Goal: Task Accomplishment & Management: Manage account settings

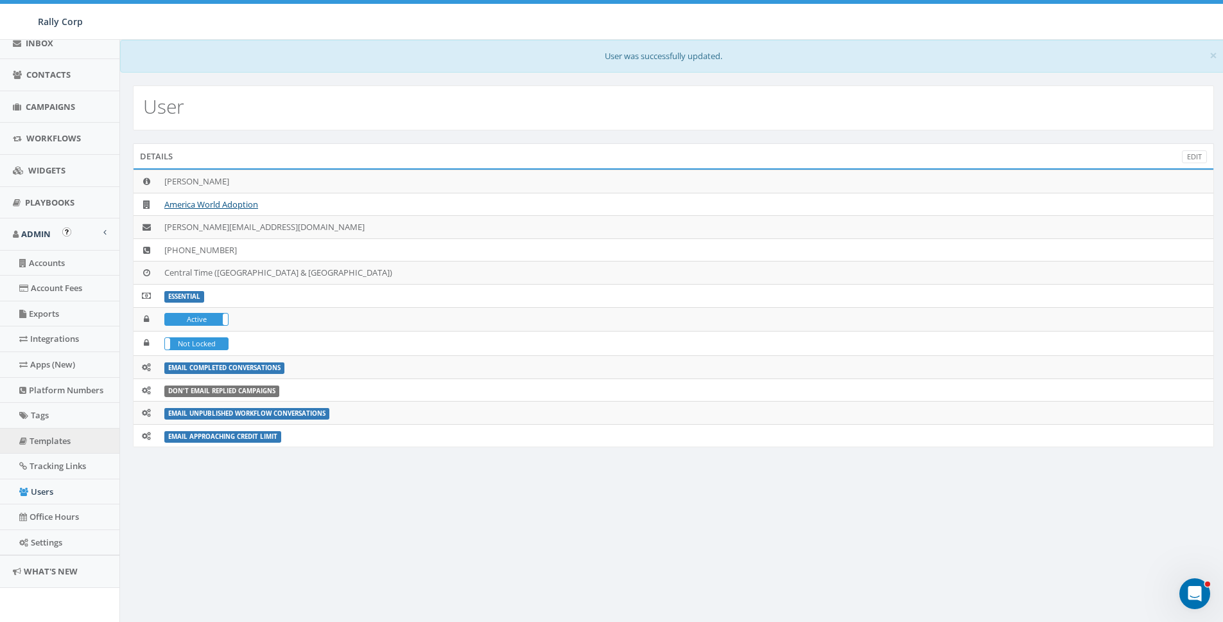
scroll to position [150, 0]
click at [48, 384] on link "Platform Numbers" at bounding box center [59, 388] width 119 height 25
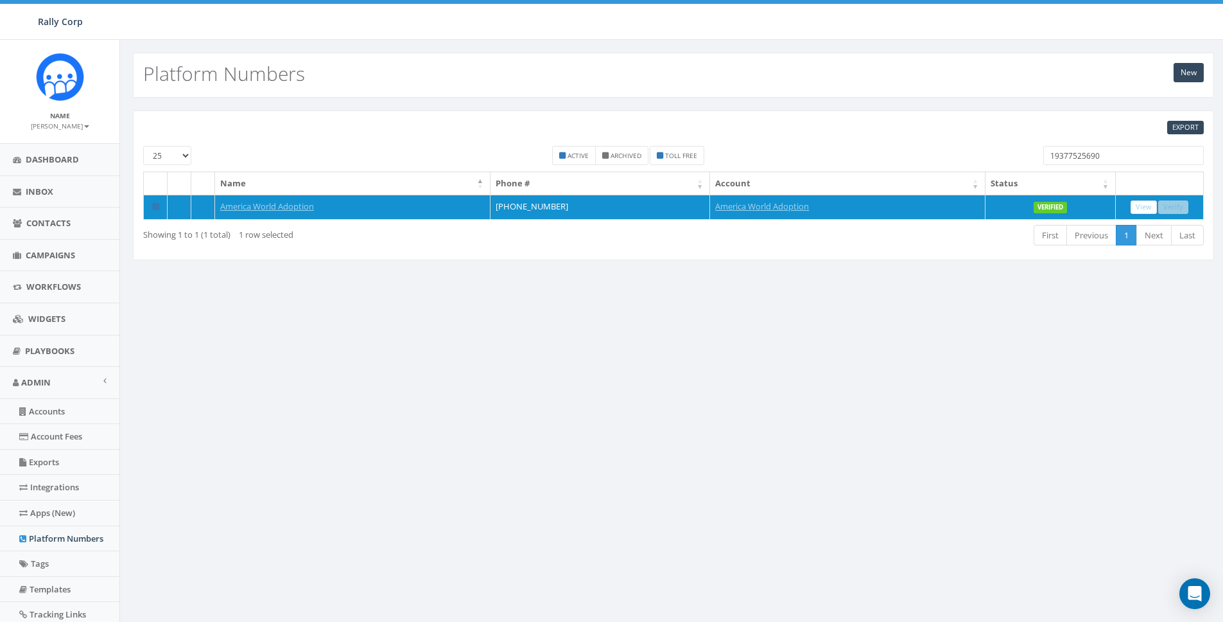
click at [1102, 148] on input "19377525690" at bounding box center [1124, 155] width 161 height 19
paste input "972779933"
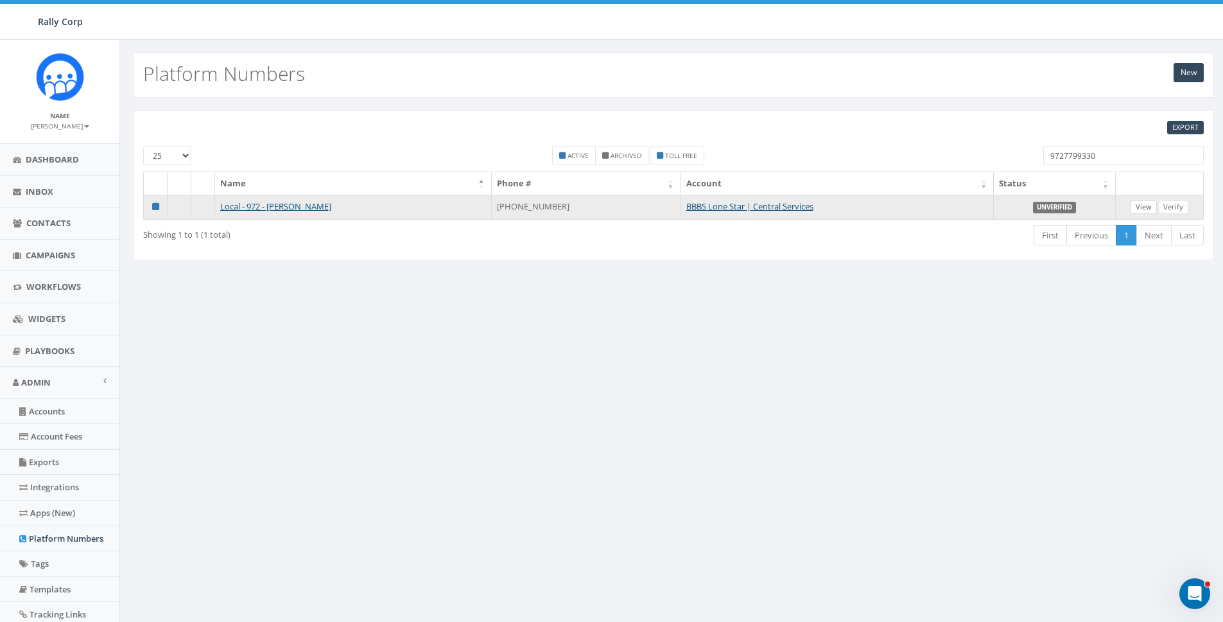
type input "9727799330"
click at [1142, 203] on link "View" at bounding box center [1144, 206] width 26 height 13
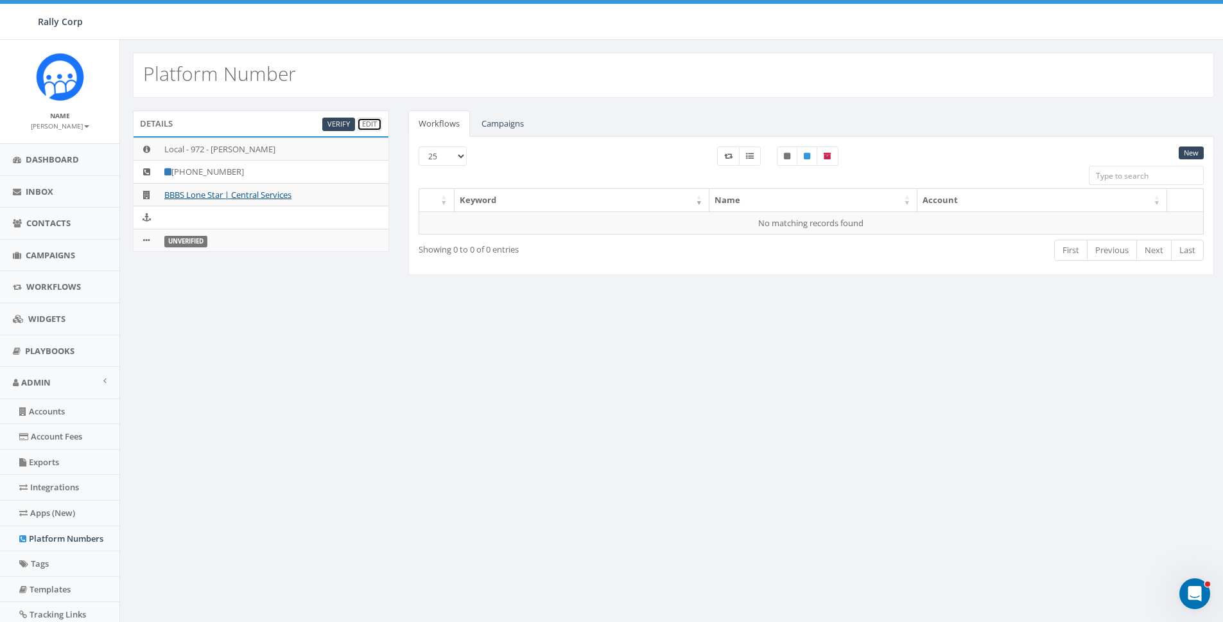
click at [370, 119] on link "Edit" at bounding box center [369, 124] width 25 height 13
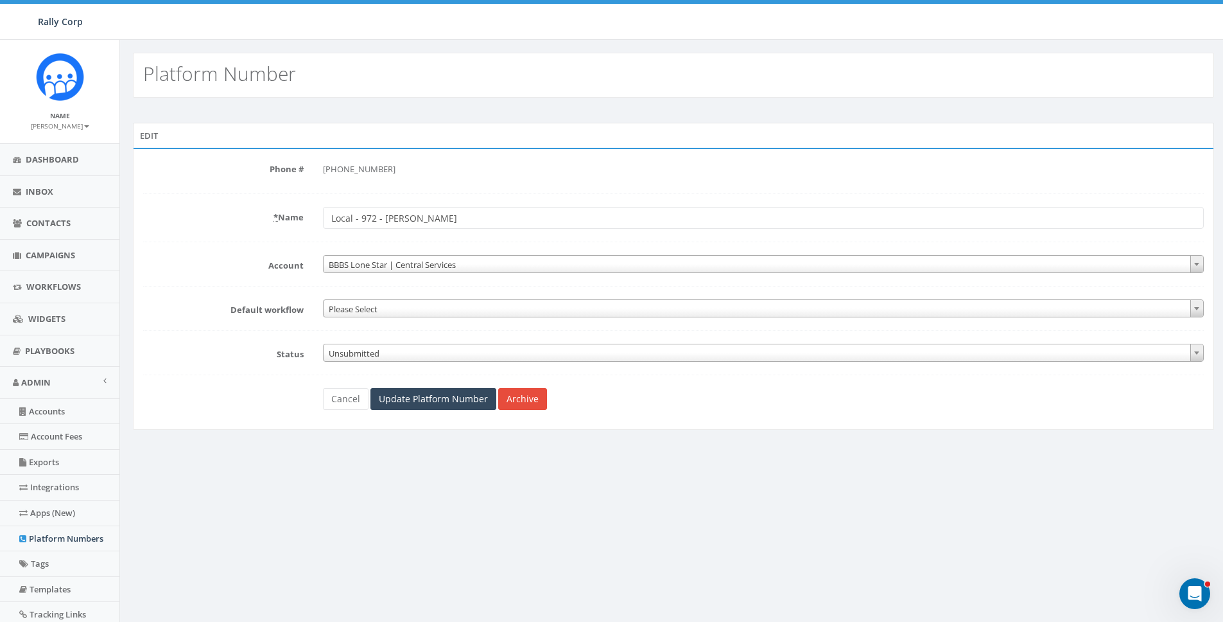
click at [352, 350] on span "Unsubmitted" at bounding box center [764, 353] width 880 height 18
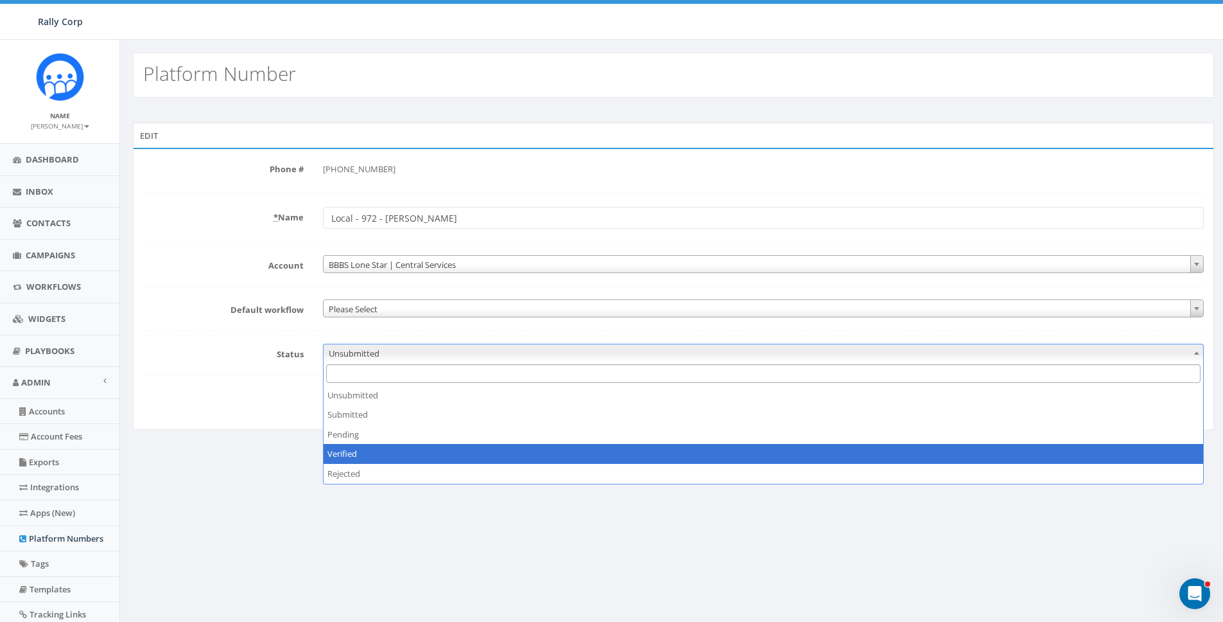
select select "3"
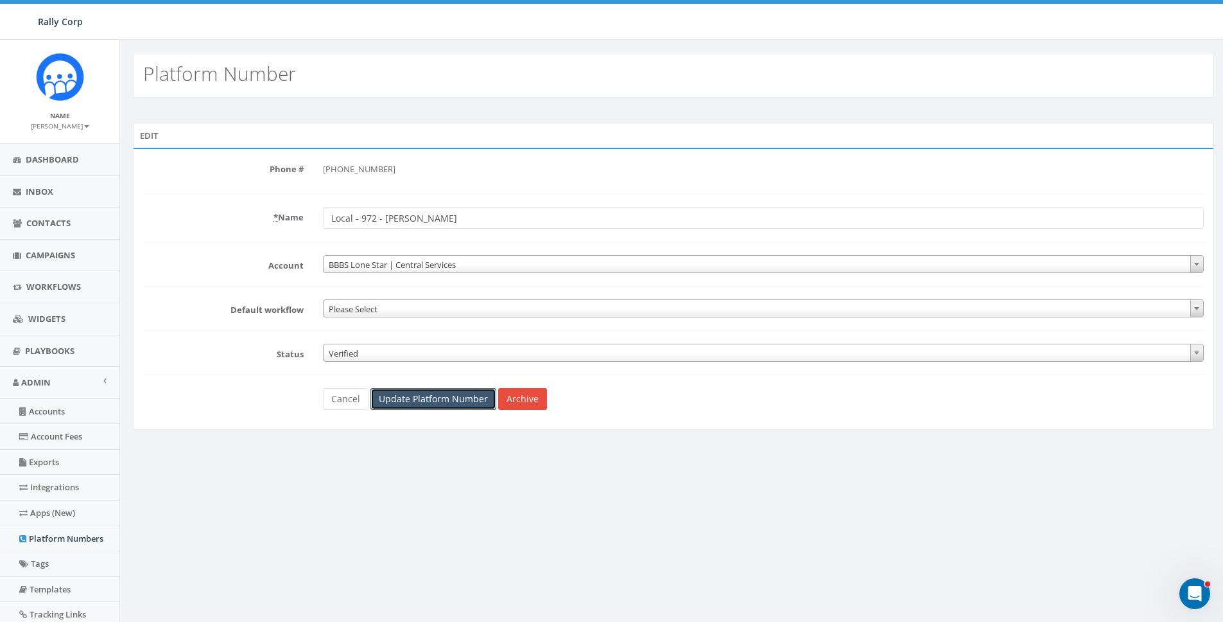
click at [402, 405] on input "Update Platform Number" at bounding box center [434, 399] width 126 height 22
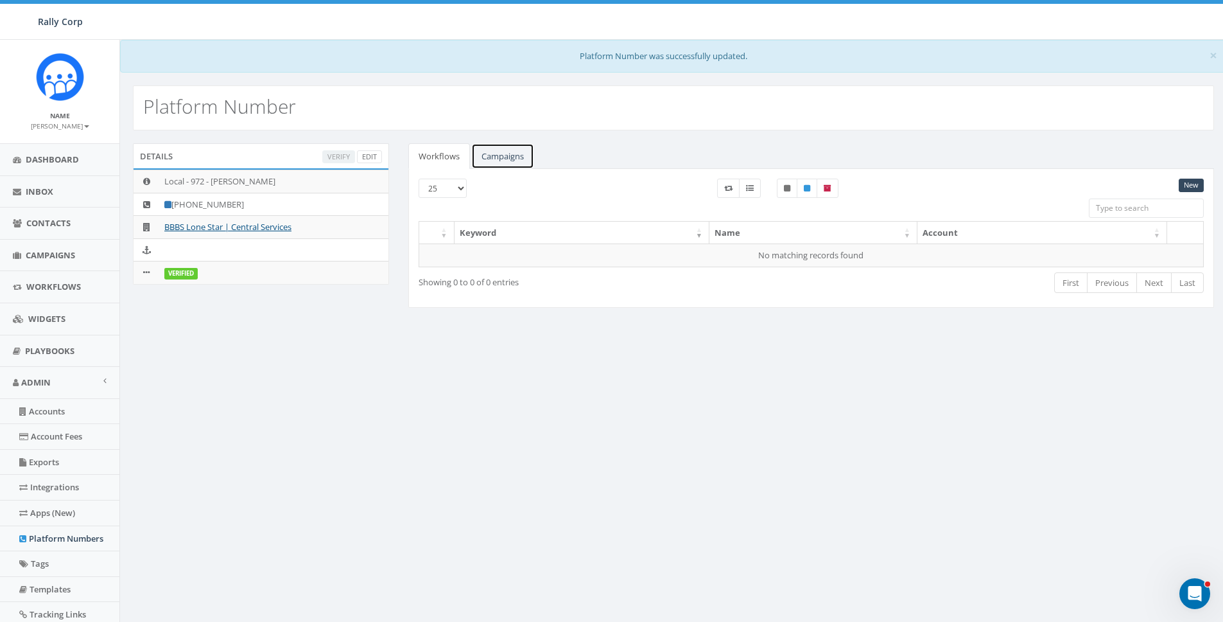
click at [501, 161] on link "Campaigns" at bounding box center [502, 156] width 63 height 26
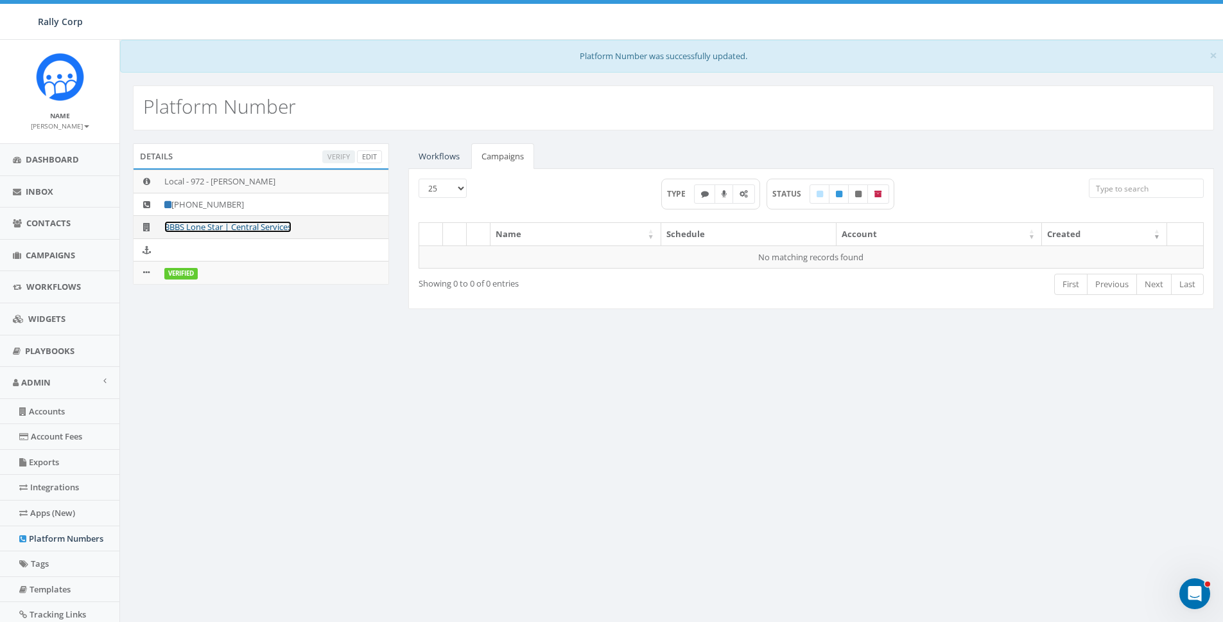
click at [262, 221] on link "BBBS Lone Star | Central Services" at bounding box center [227, 227] width 127 height 12
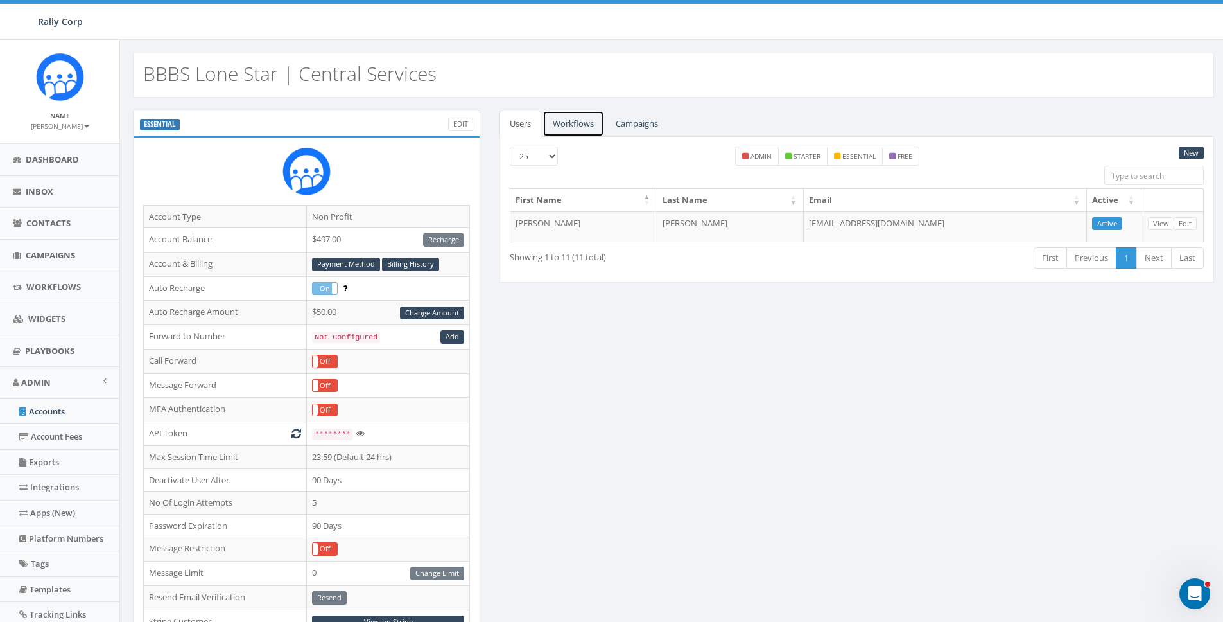
click at [570, 130] on link "Workflows" at bounding box center [574, 123] width 62 height 26
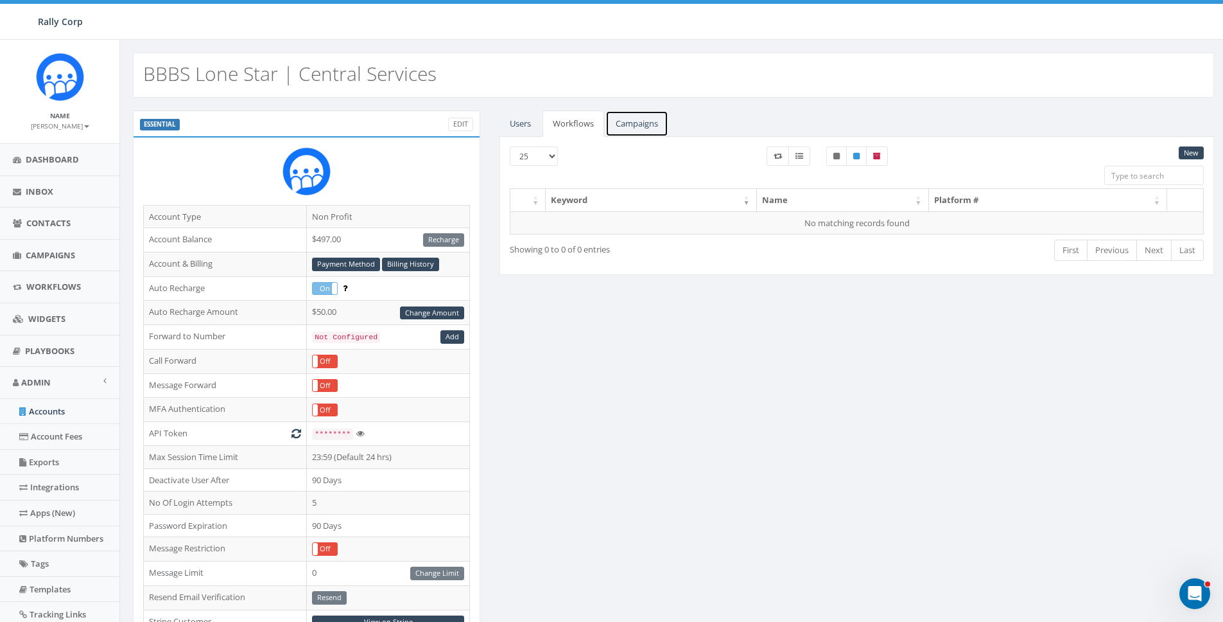
click at [645, 124] on link "Campaigns" at bounding box center [637, 123] width 63 height 26
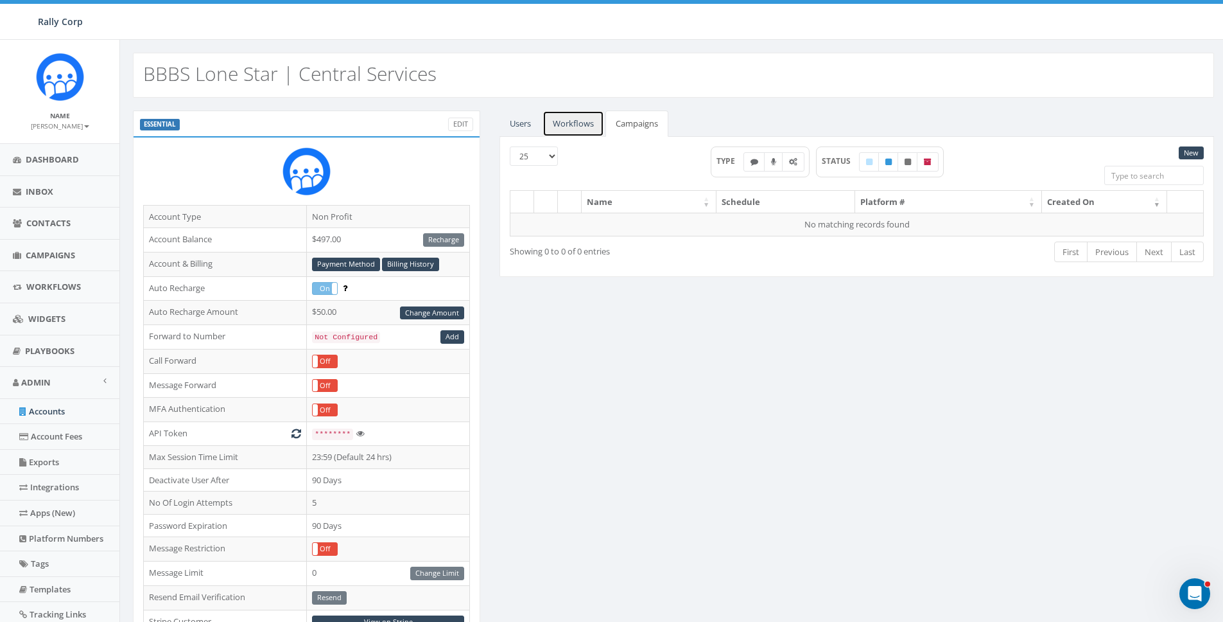
drag, startPoint x: 585, startPoint y: 127, endPoint x: 514, endPoint y: 127, distance: 71.3
click at [584, 127] on link "Workflows" at bounding box center [574, 123] width 62 height 26
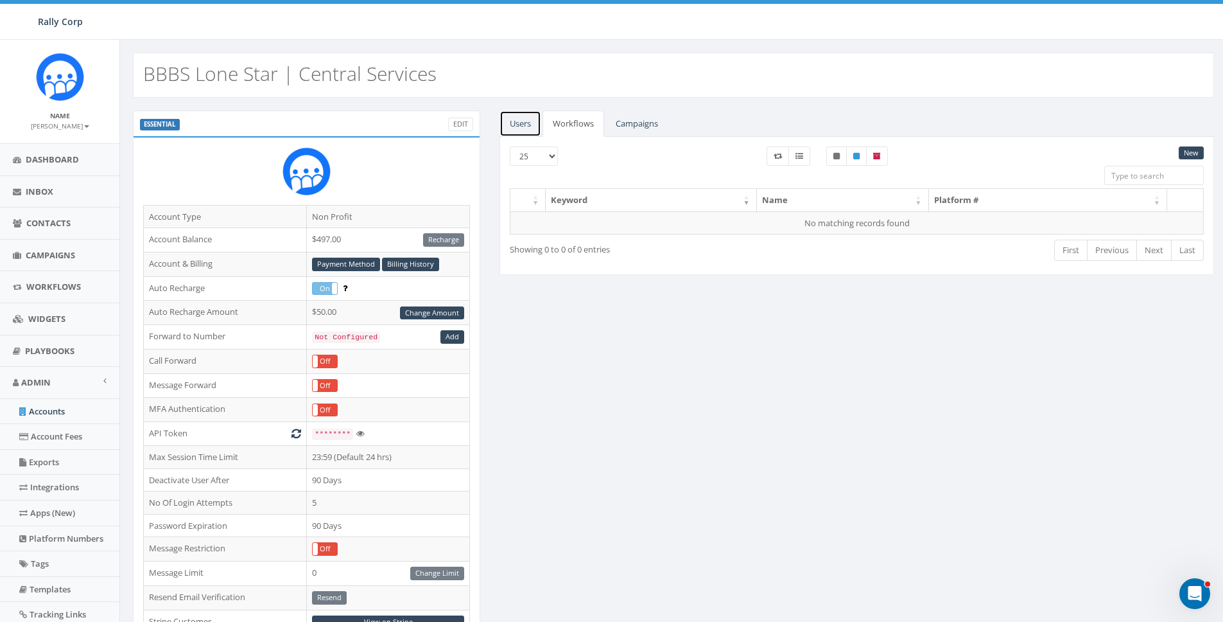
click at [512, 127] on link "Users" at bounding box center [521, 123] width 42 height 26
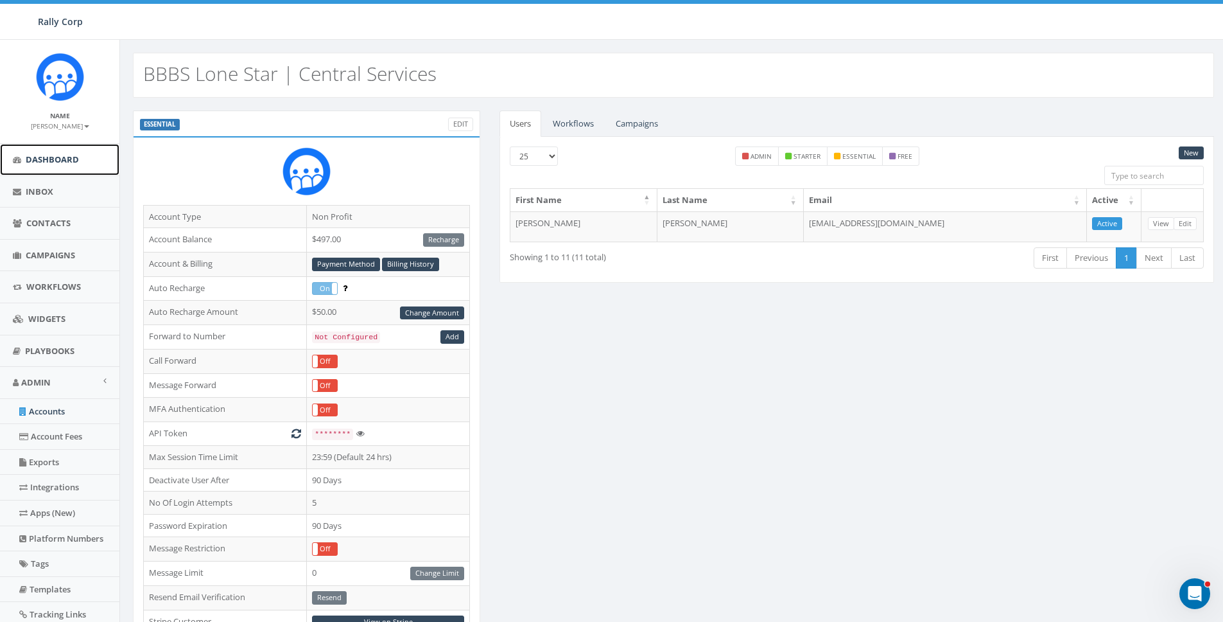
click at [41, 160] on span "Dashboard" at bounding box center [52, 159] width 53 height 12
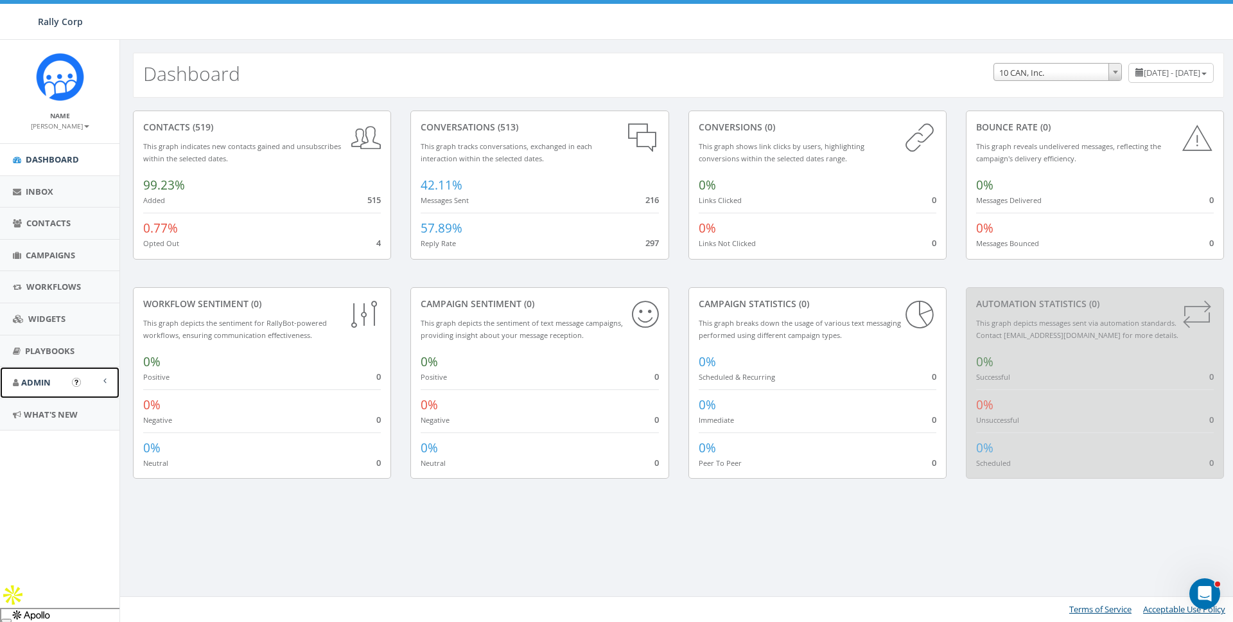
click at [47, 378] on span "Admin" at bounding box center [36, 382] width 30 height 12
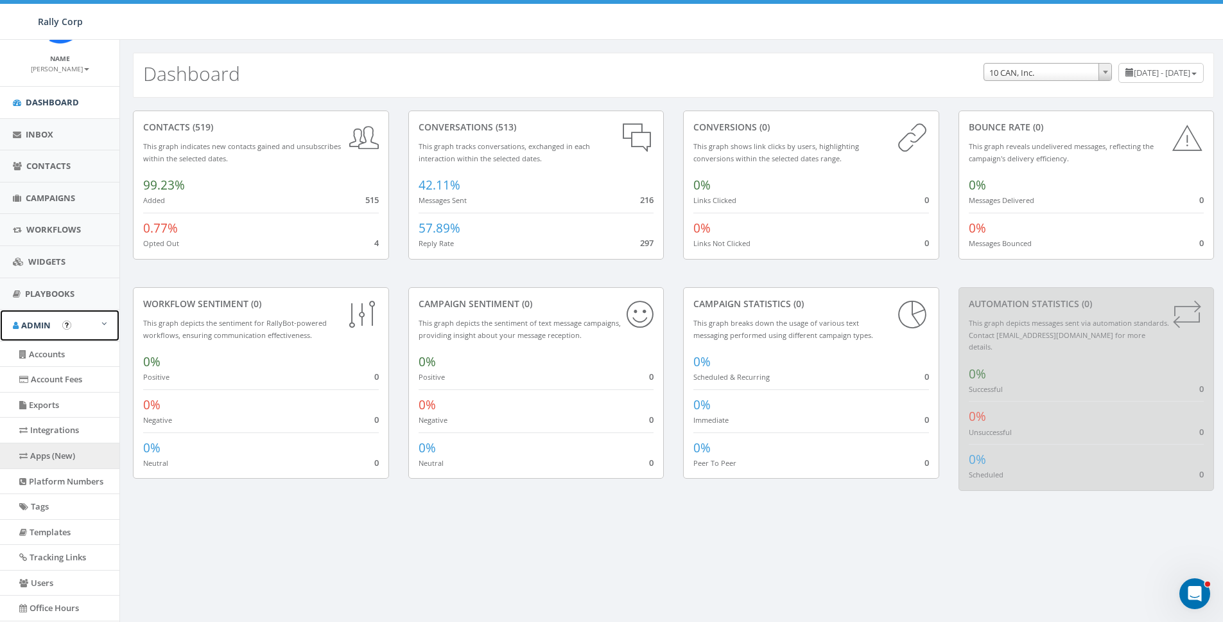
scroll to position [74, 0]
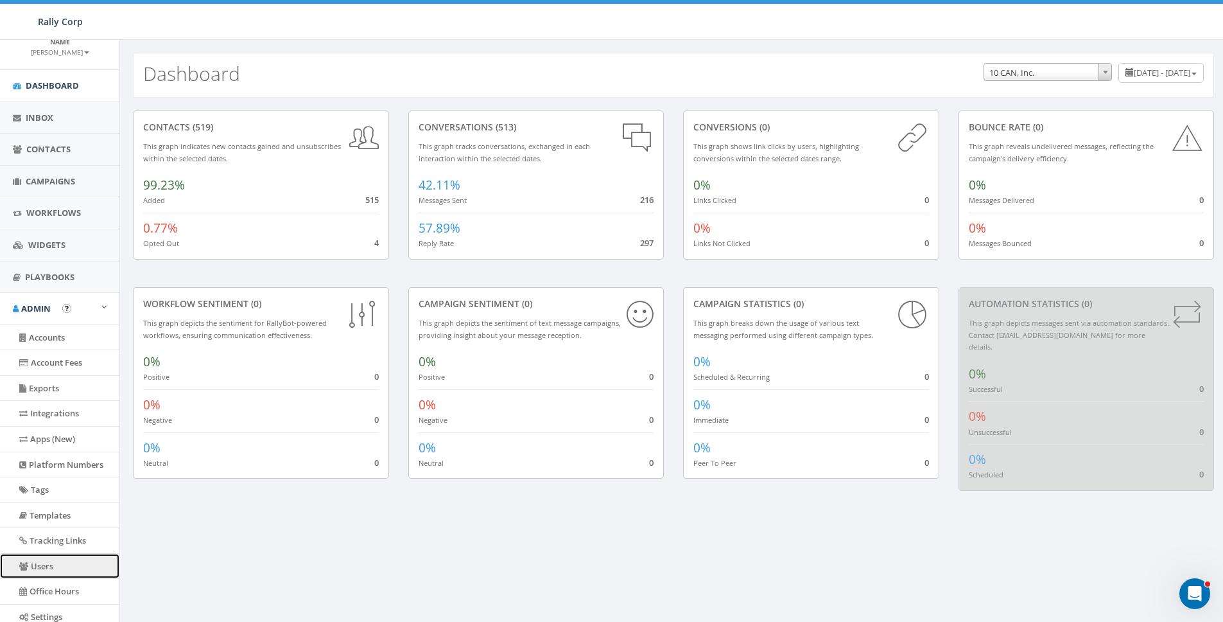
click at [28, 572] on link "Users" at bounding box center [59, 566] width 119 height 25
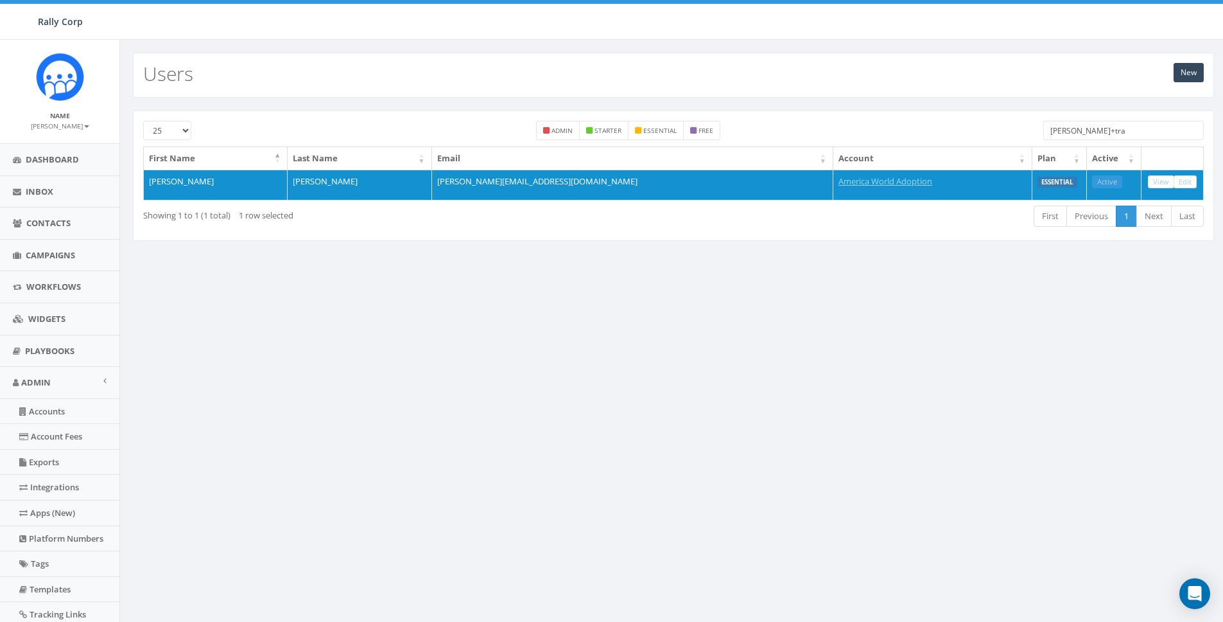
click at [1118, 135] on input "[PERSON_NAME]+tra" at bounding box center [1124, 130] width 161 height 19
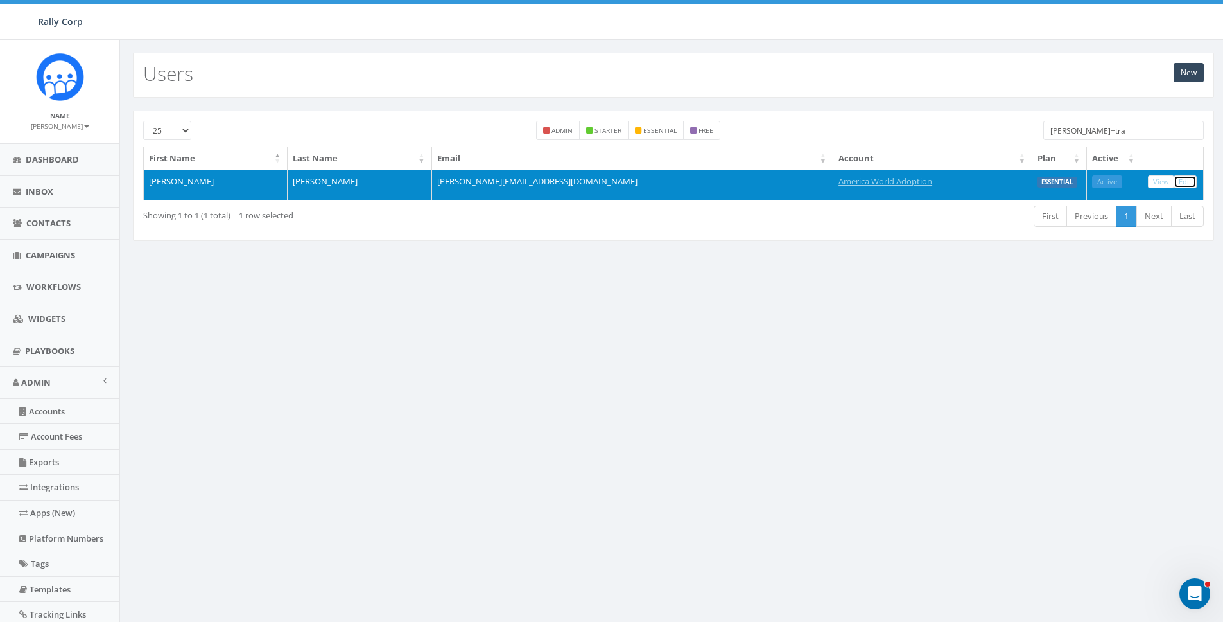
click at [1185, 182] on link "Edit" at bounding box center [1185, 181] width 23 height 13
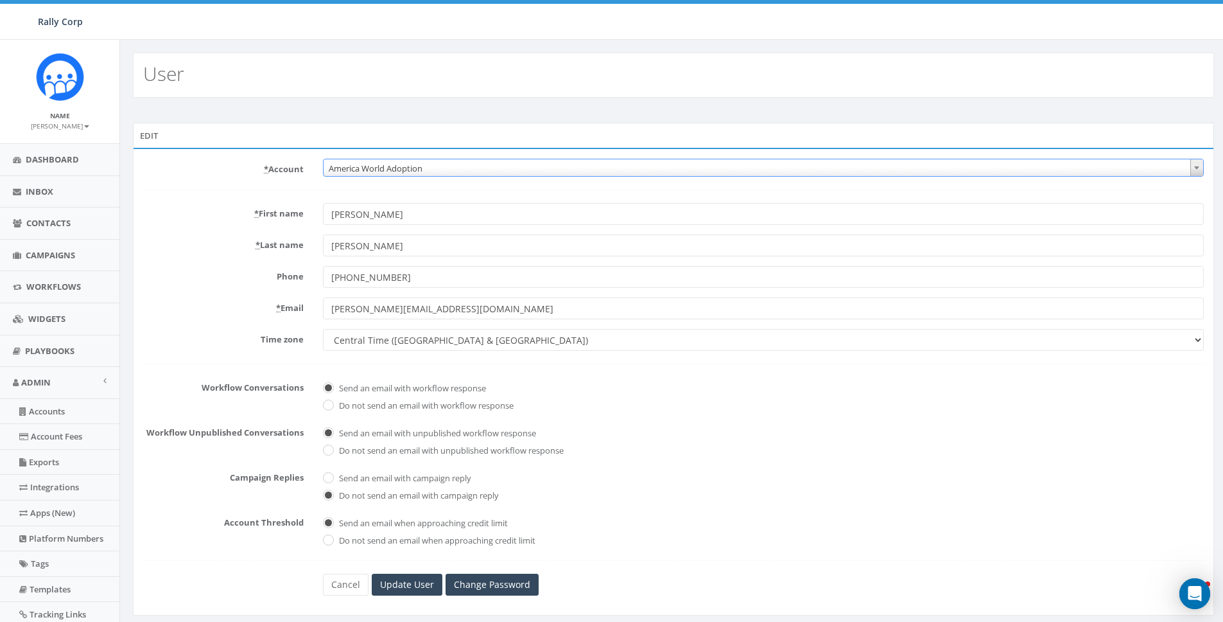
click at [442, 170] on span "America World Adoption" at bounding box center [764, 168] width 880 height 18
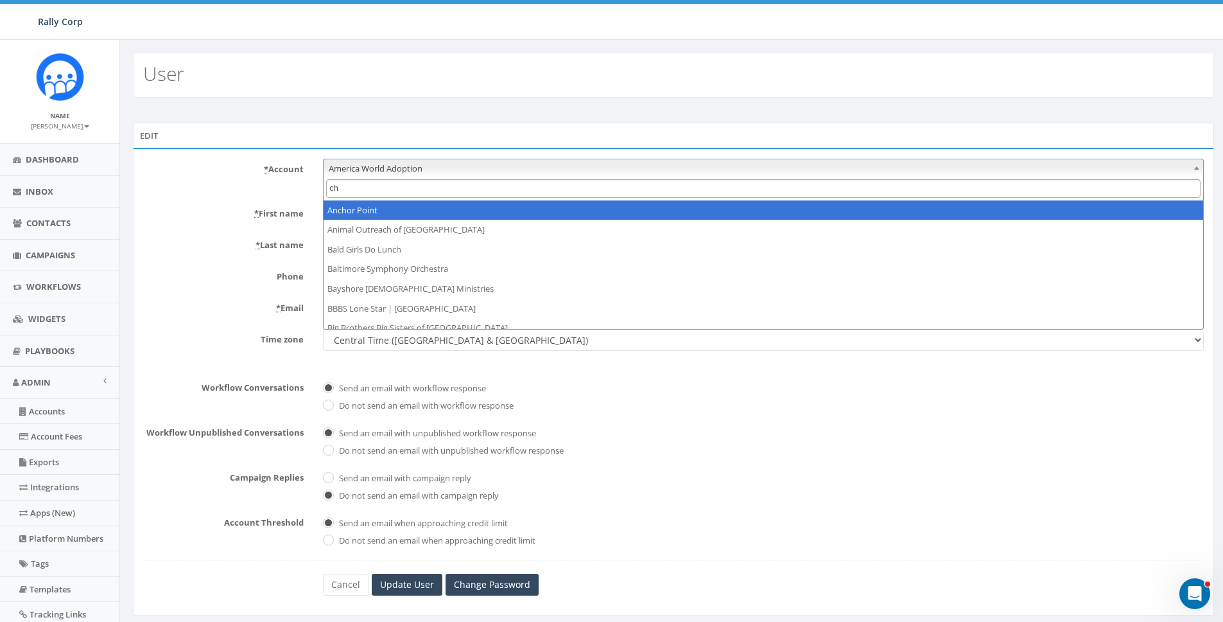
type input "cha"
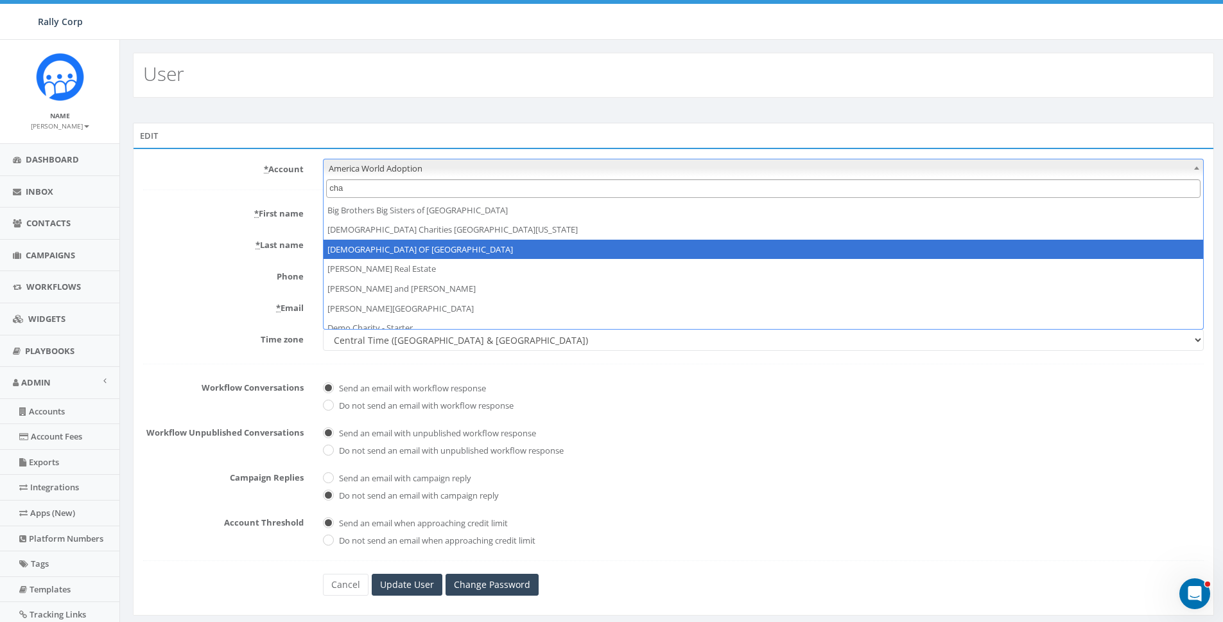
select select "1360"
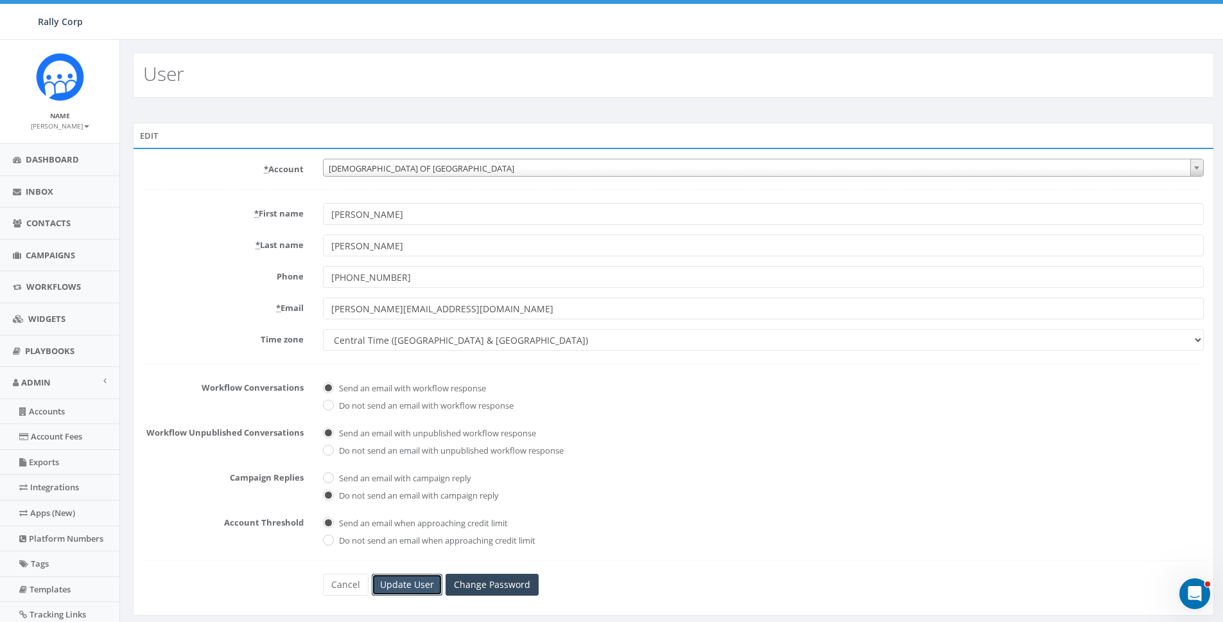
click at [402, 588] on input "Update User" at bounding box center [407, 584] width 71 height 22
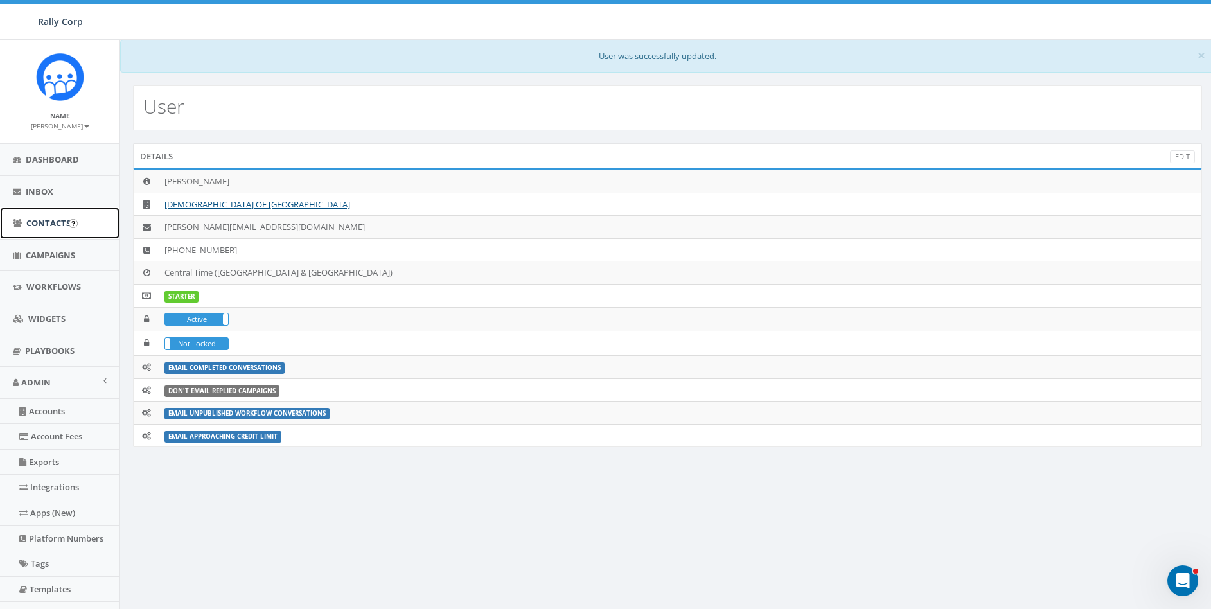
click at [47, 219] on span "Contacts" at bounding box center [48, 223] width 44 height 12
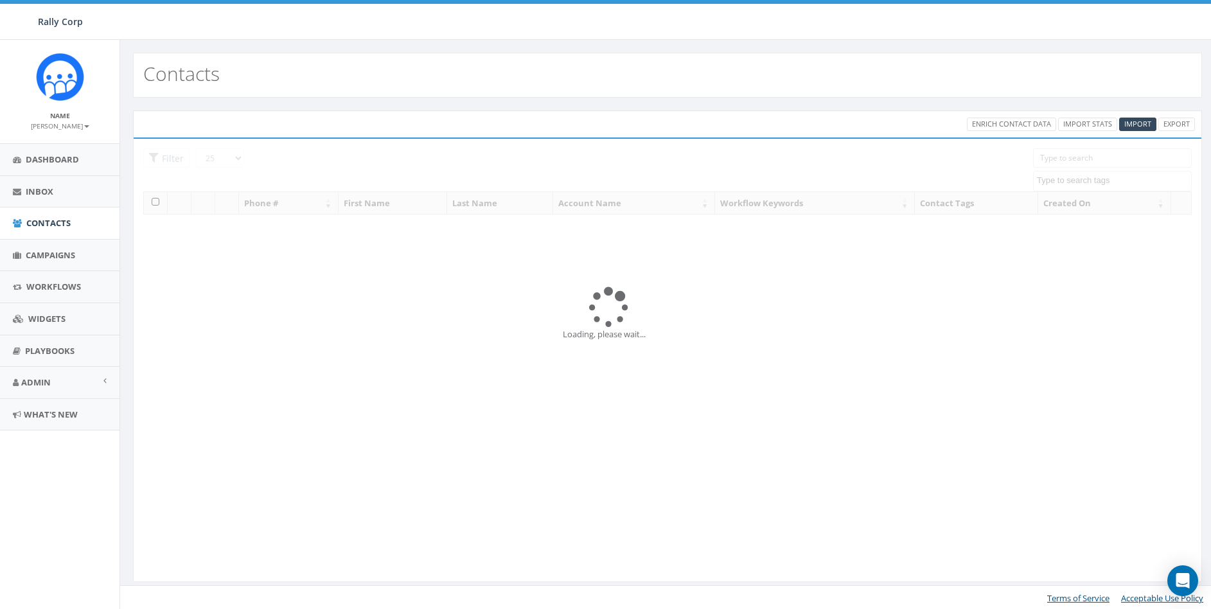
select select
drag, startPoint x: 38, startPoint y: 286, endPoint x: 225, endPoint y: 257, distance: 189.2
click at [39, 286] on span "Workflows" at bounding box center [53, 287] width 55 height 12
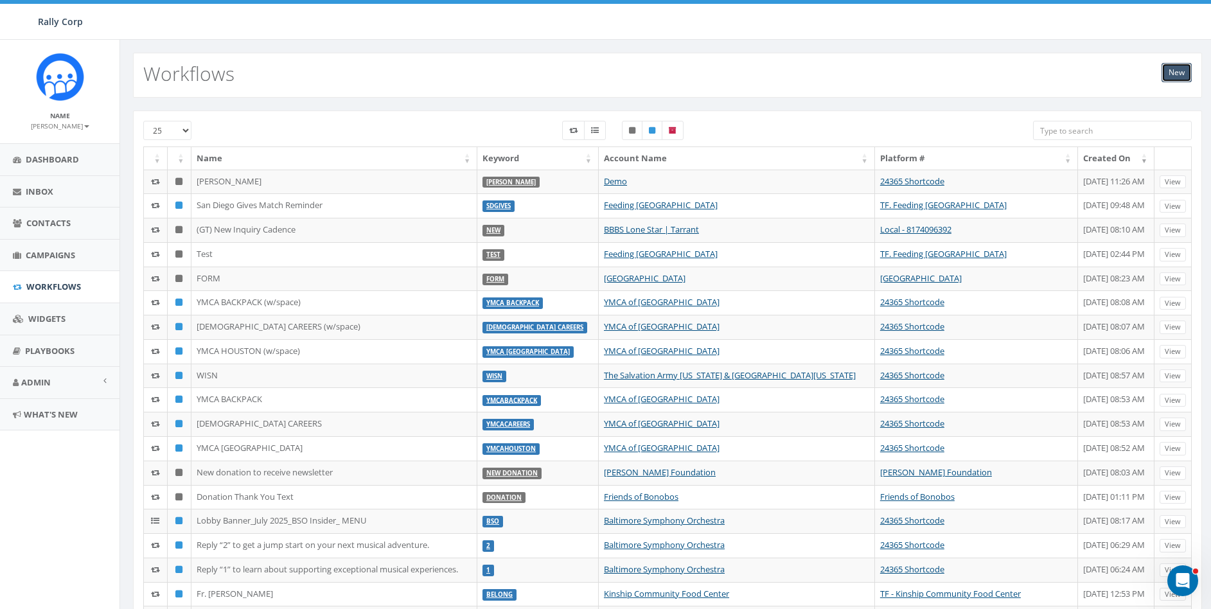
click at [1176, 79] on link "New" at bounding box center [1176, 72] width 30 height 19
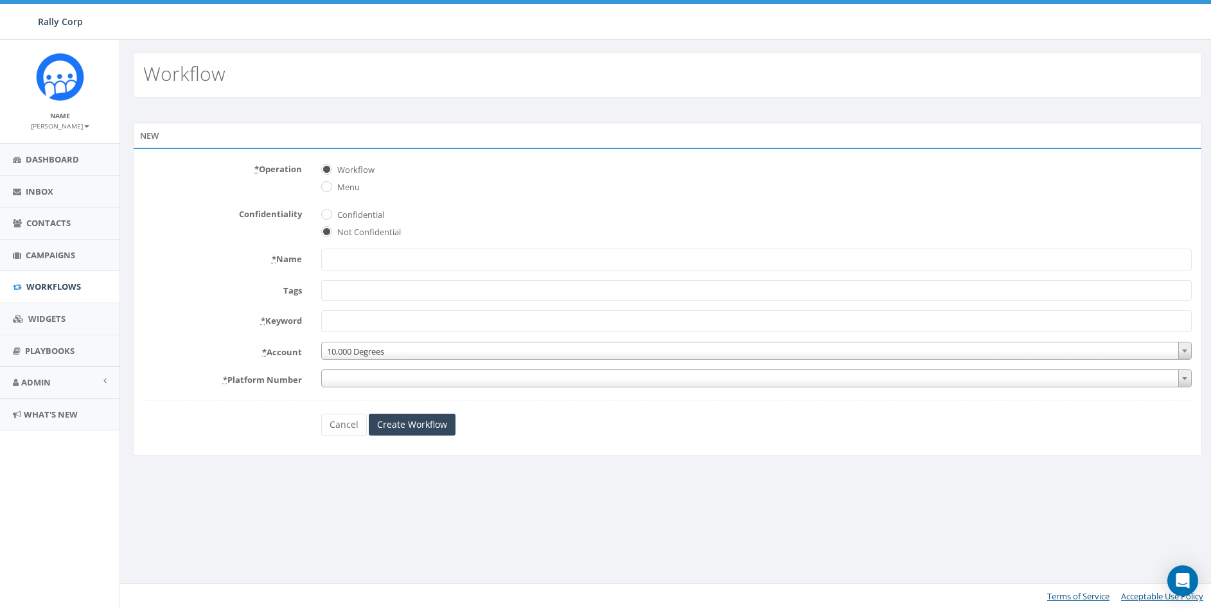
select select
click at [261, 198] on form "* Operation Workflow Menu Confidentiality Confidential Not Confidential * Name …" at bounding box center [672, 297] width 1058 height 277
click at [360, 254] on input "* Name" at bounding box center [761, 260] width 879 height 22
paste input "cyjtexas"
type input "cyjtexas DEMO"
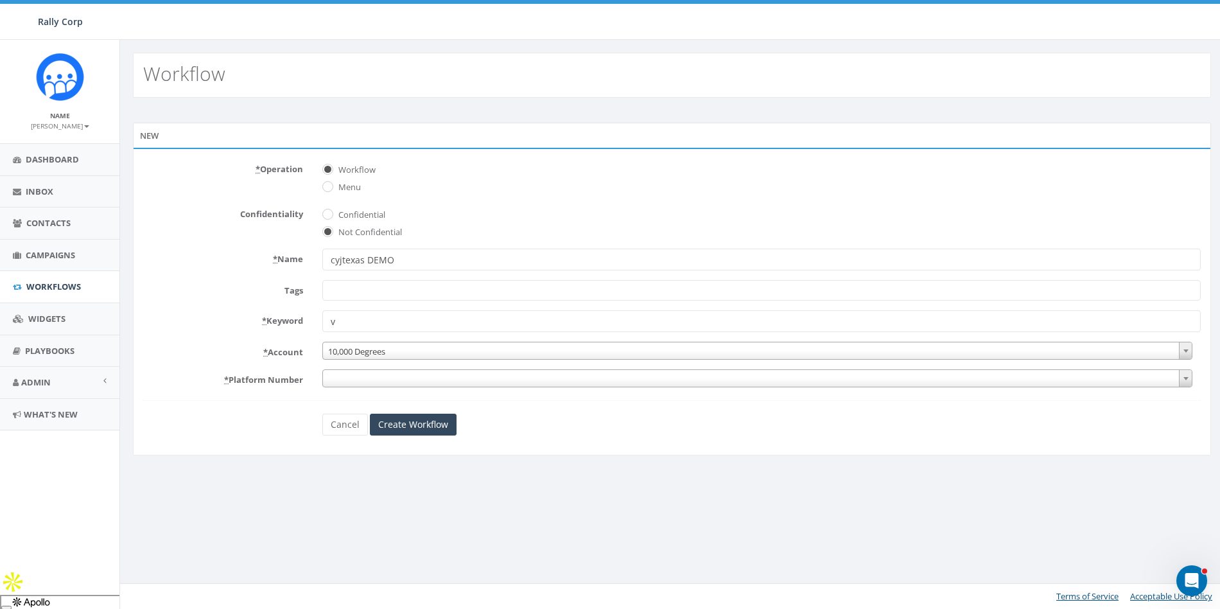
paste input "cyjtexas"
type input "cyjtexas"
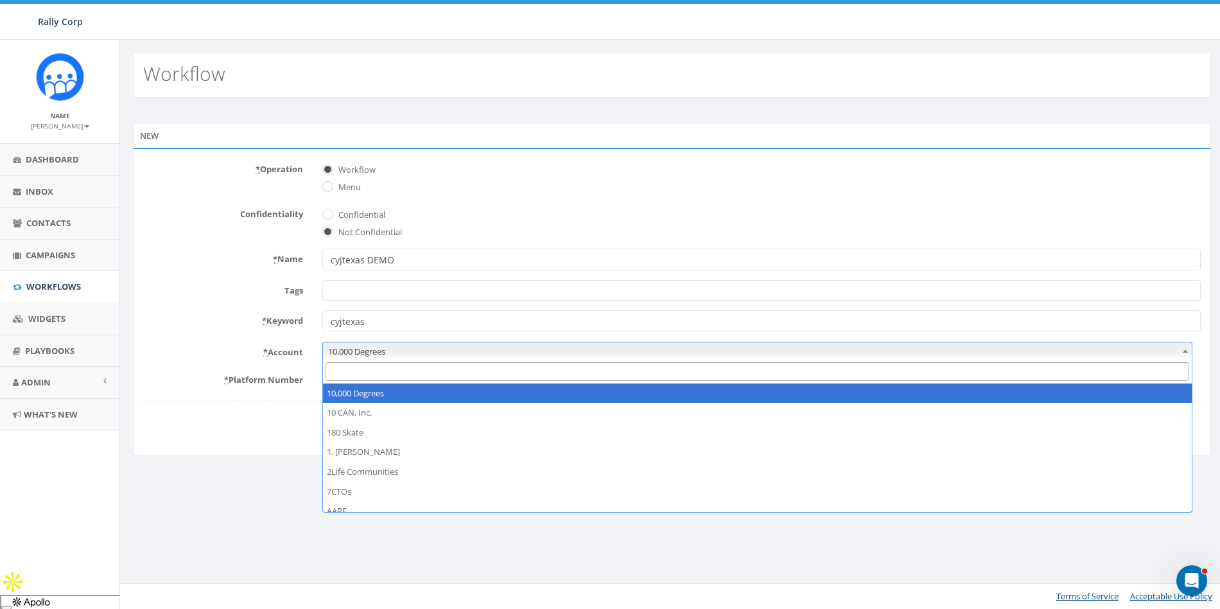
click at [351, 350] on span "10,000 Degrees" at bounding box center [757, 351] width 869 height 18
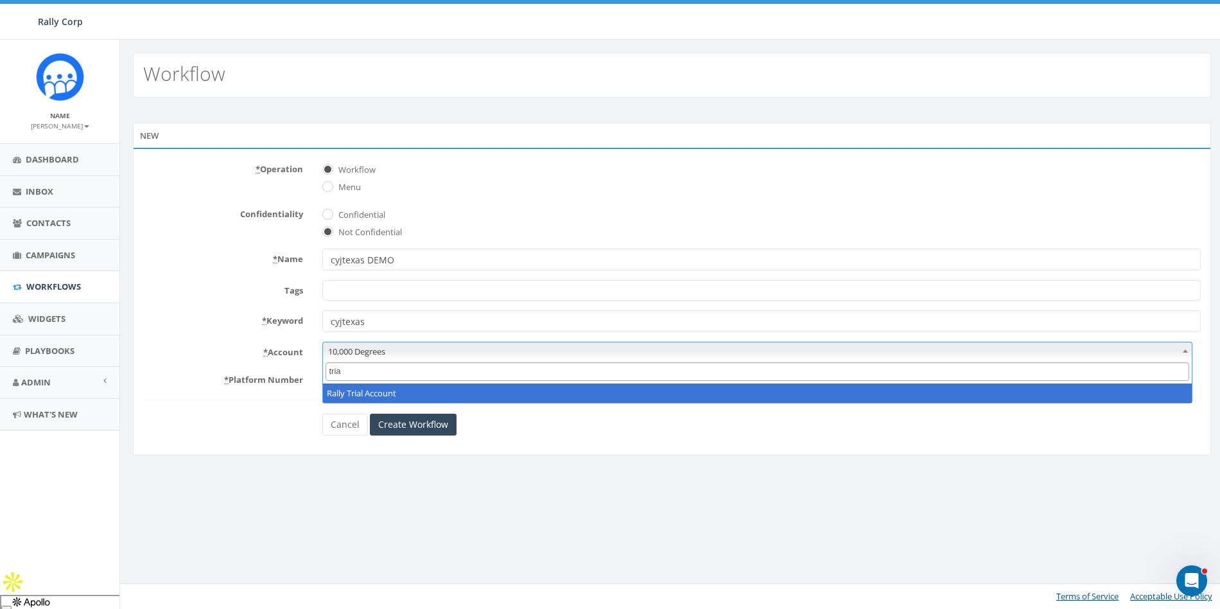
type input "trial"
select select "19"
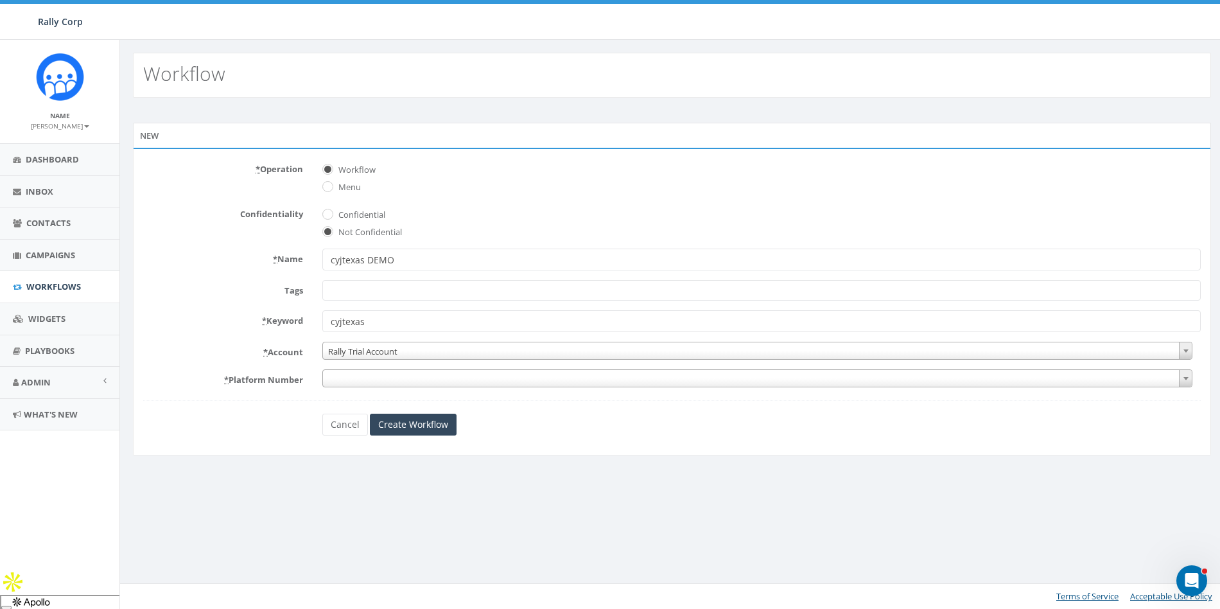
click at [372, 351] on span "Rally Trial Account" at bounding box center [757, 351] width 869 height 18
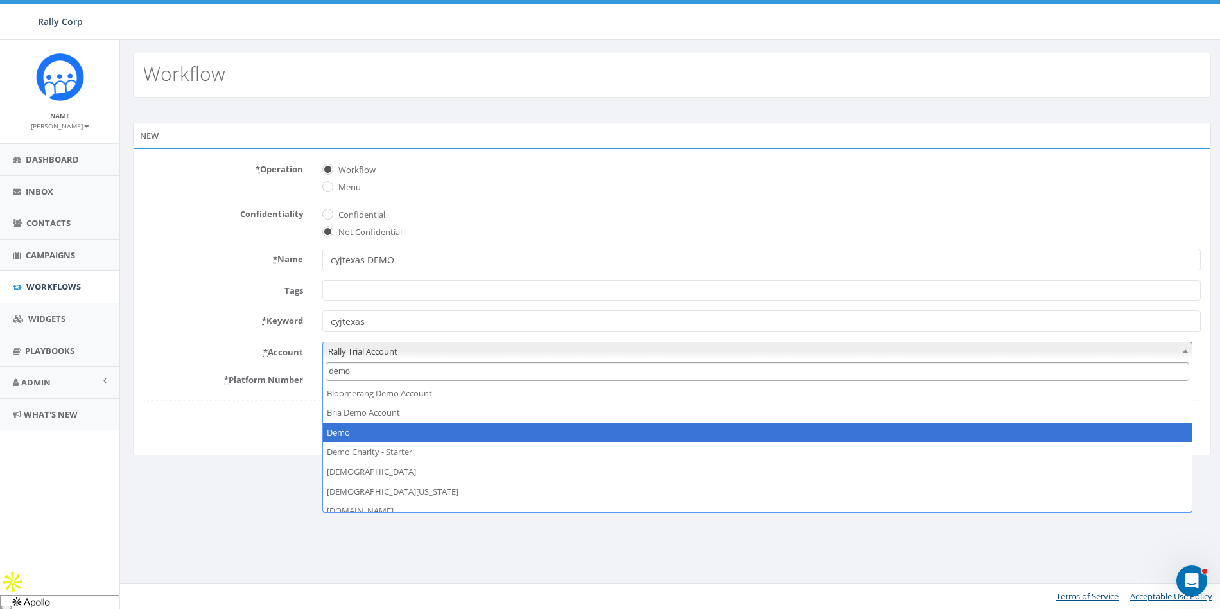
type input "demo"
select select "64"
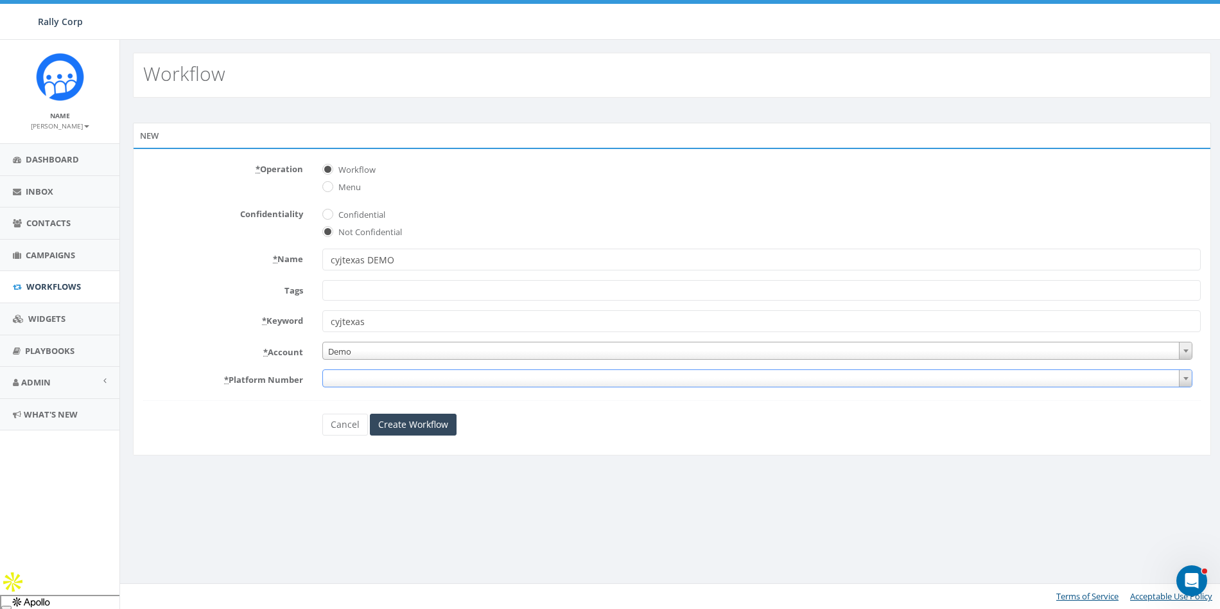
click at [360, 382] on span at bounding box center [757, 378] width 870 height 18
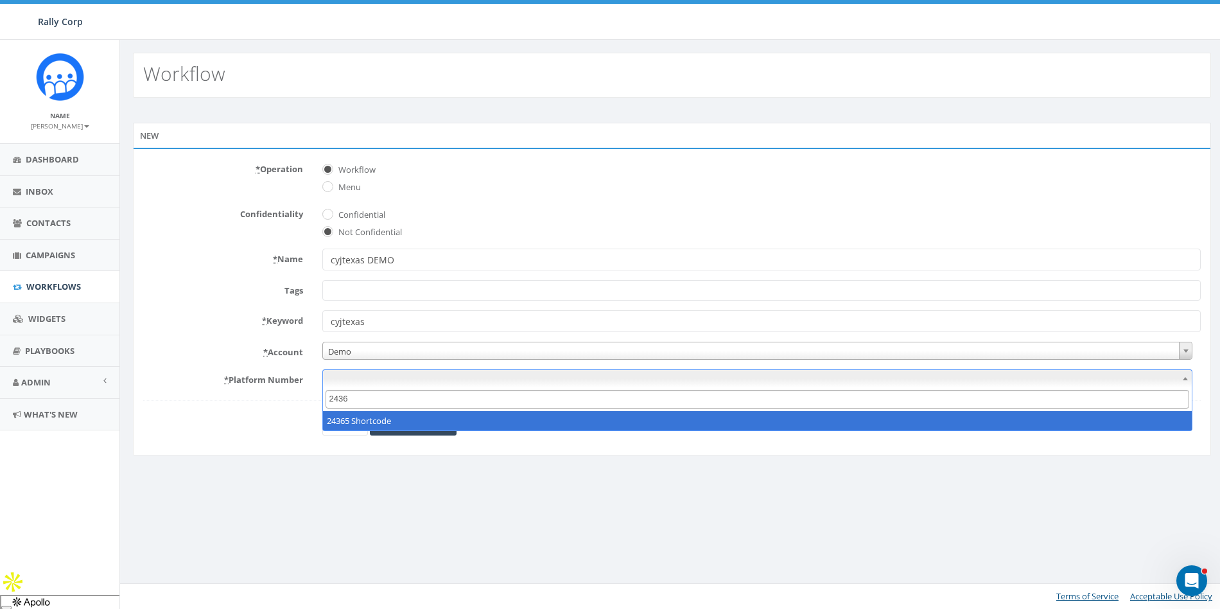
type input "24365"
select select "4"
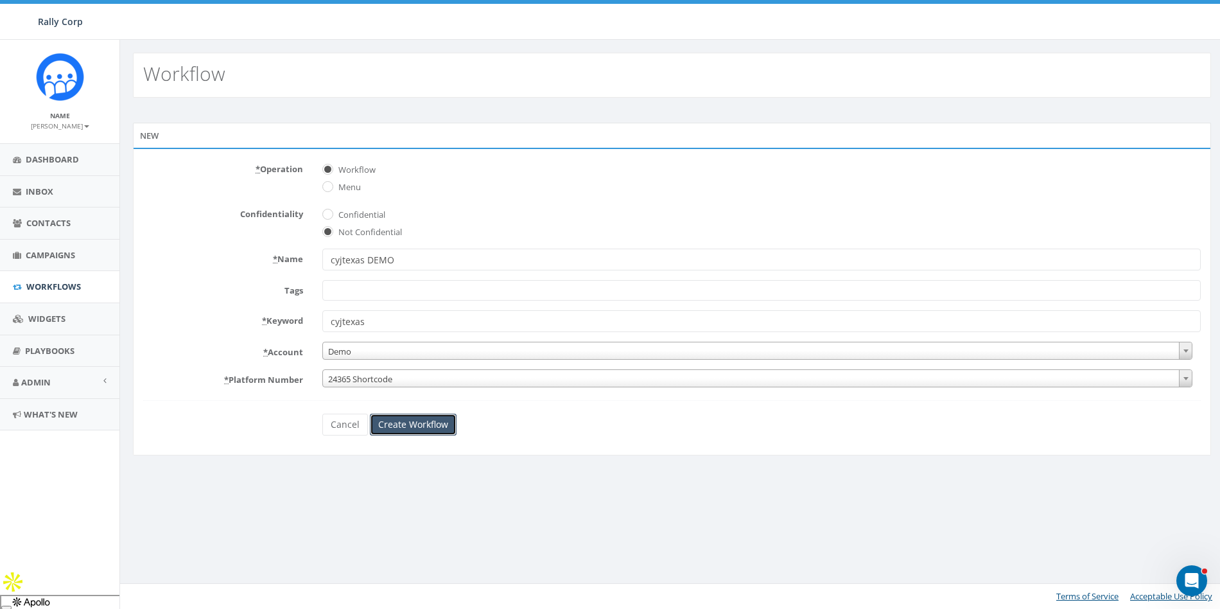
click at [410, 423] on input "Create Workflow" at bounding box center [413, 425] width 87 height 22
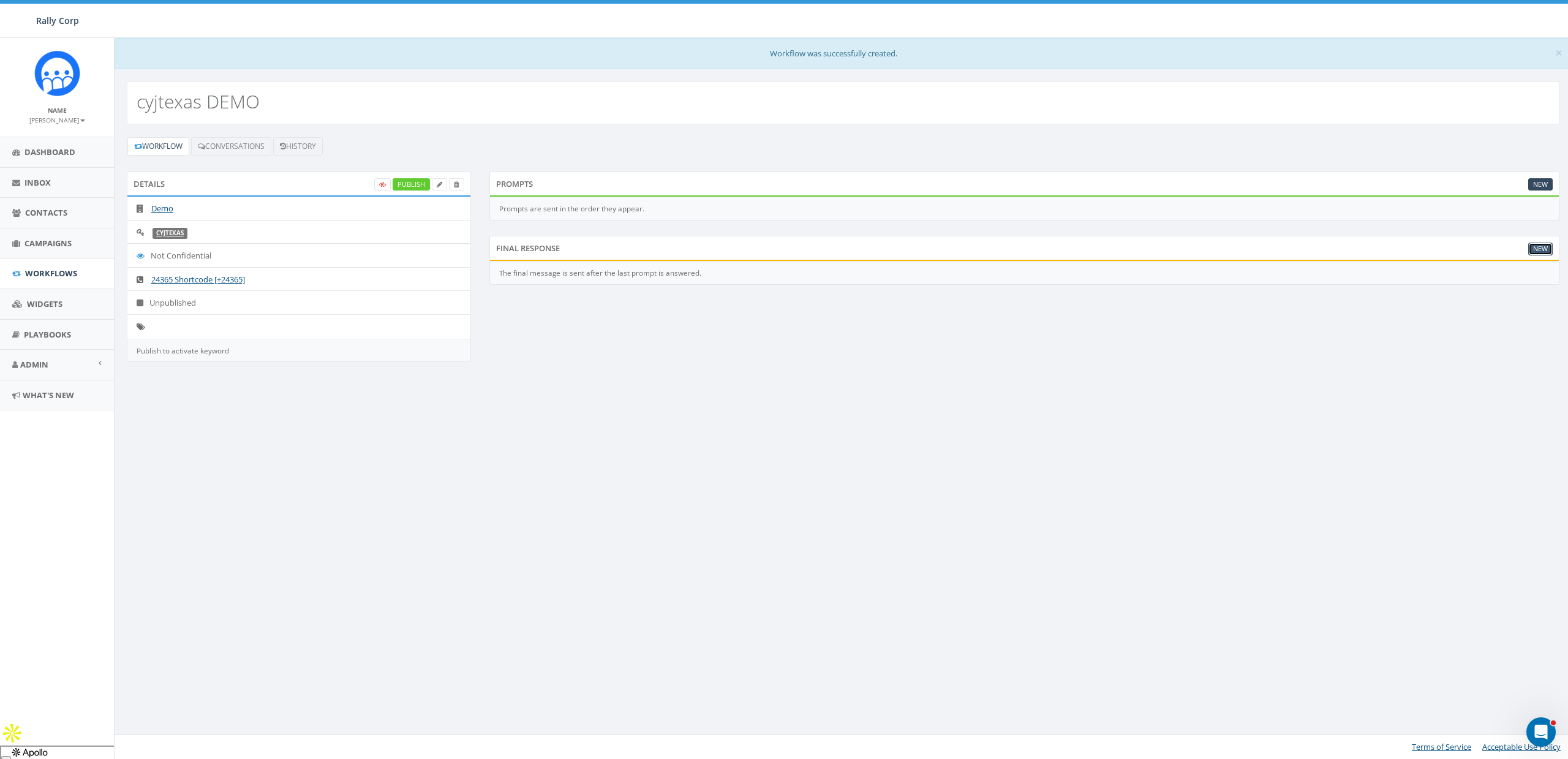
click at [1154, 247] on link "New" at bounding box center [1540, 248] width 25 height 12
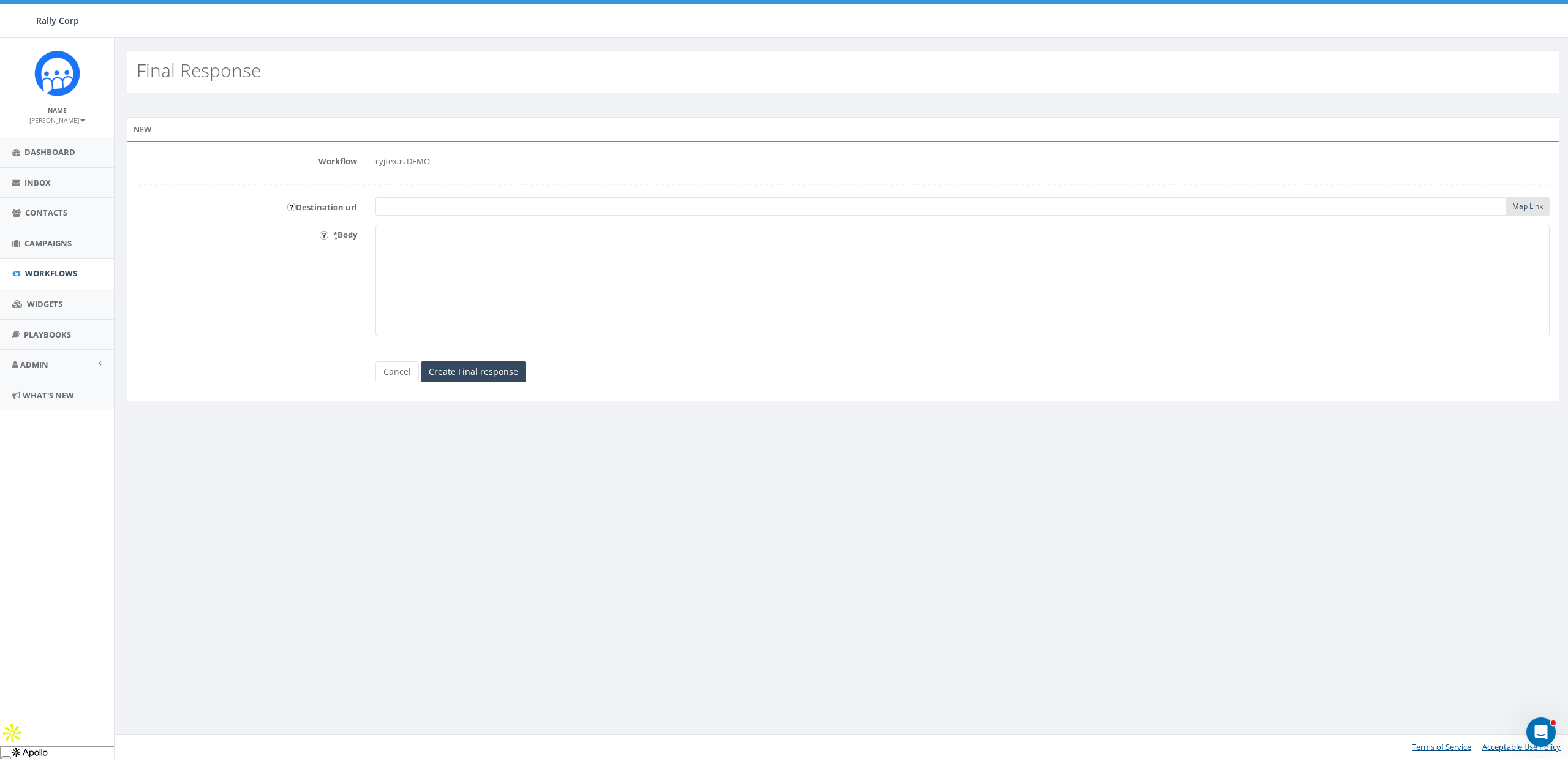
click at [501, 261] on textarea "* Body" at bounding box center [963, 280] width 1175 height 112
paste textarea "Growth. Connection. FUN! At [GEOGRAPHIC_DATA], we create life-changing experien…"
type textarea "Growth. Connection. FUN! At [GEOGRAPHIC_DATA], we create life-changing experien…"
click at [407, 208] on input "text" at bounding box center [941, 206] width 1131 height 18
paste input "https://Frank%20Silberlicht%20%3Cfrank@cyjtexas.org/donate"
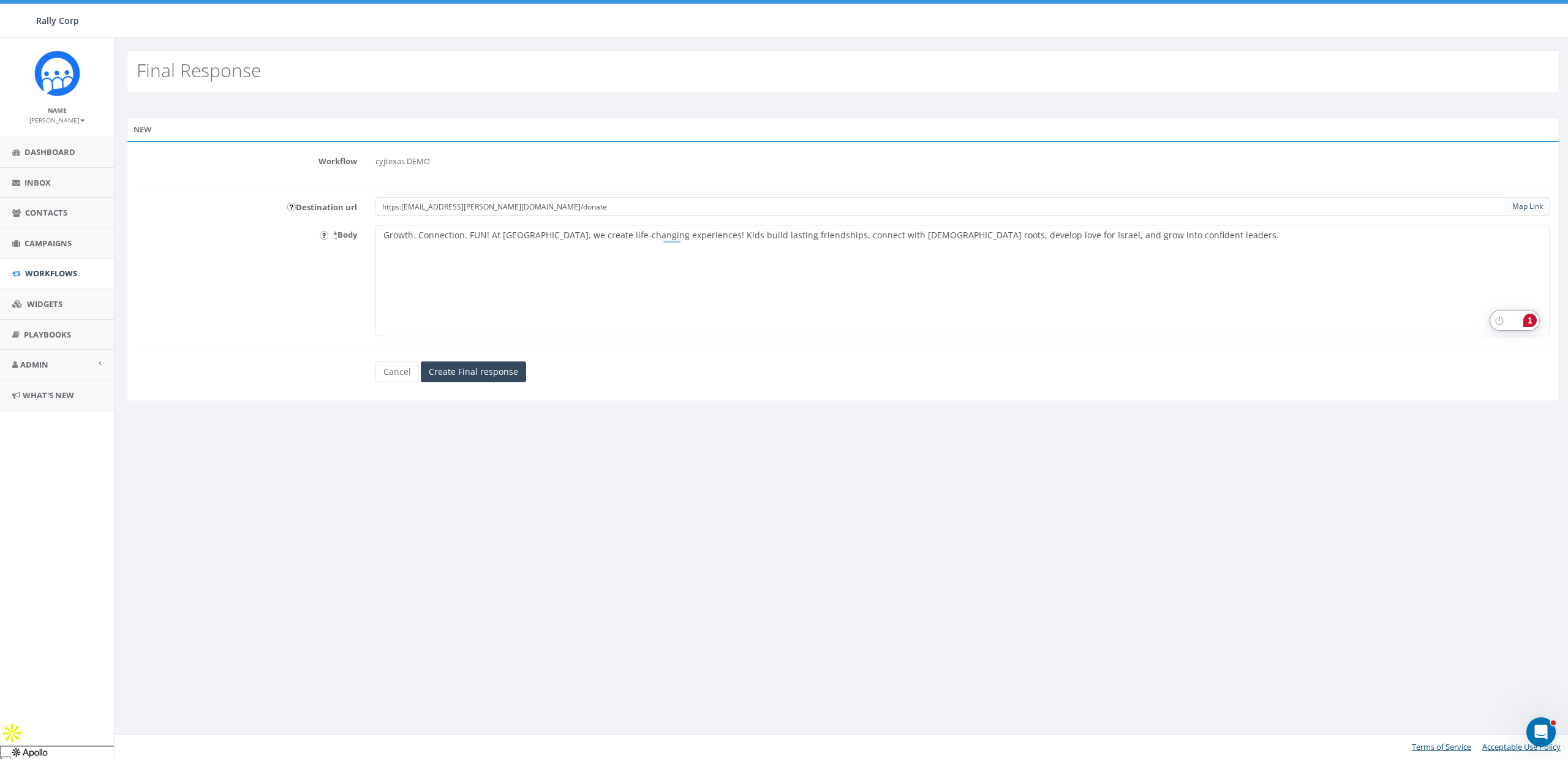
click at [417, 207] on input "https://Frank%20Silberlicht%20%3Cfrank@cyjtexas.org/donate" at bounding box center [941, 206] width 1131 height 18
click at [438, 211] on input "https://Frank%20Silberlicht%20%3Cfrank@cyjtexas.org/donate" at bounding box center [941, 206] width 1131 height 18
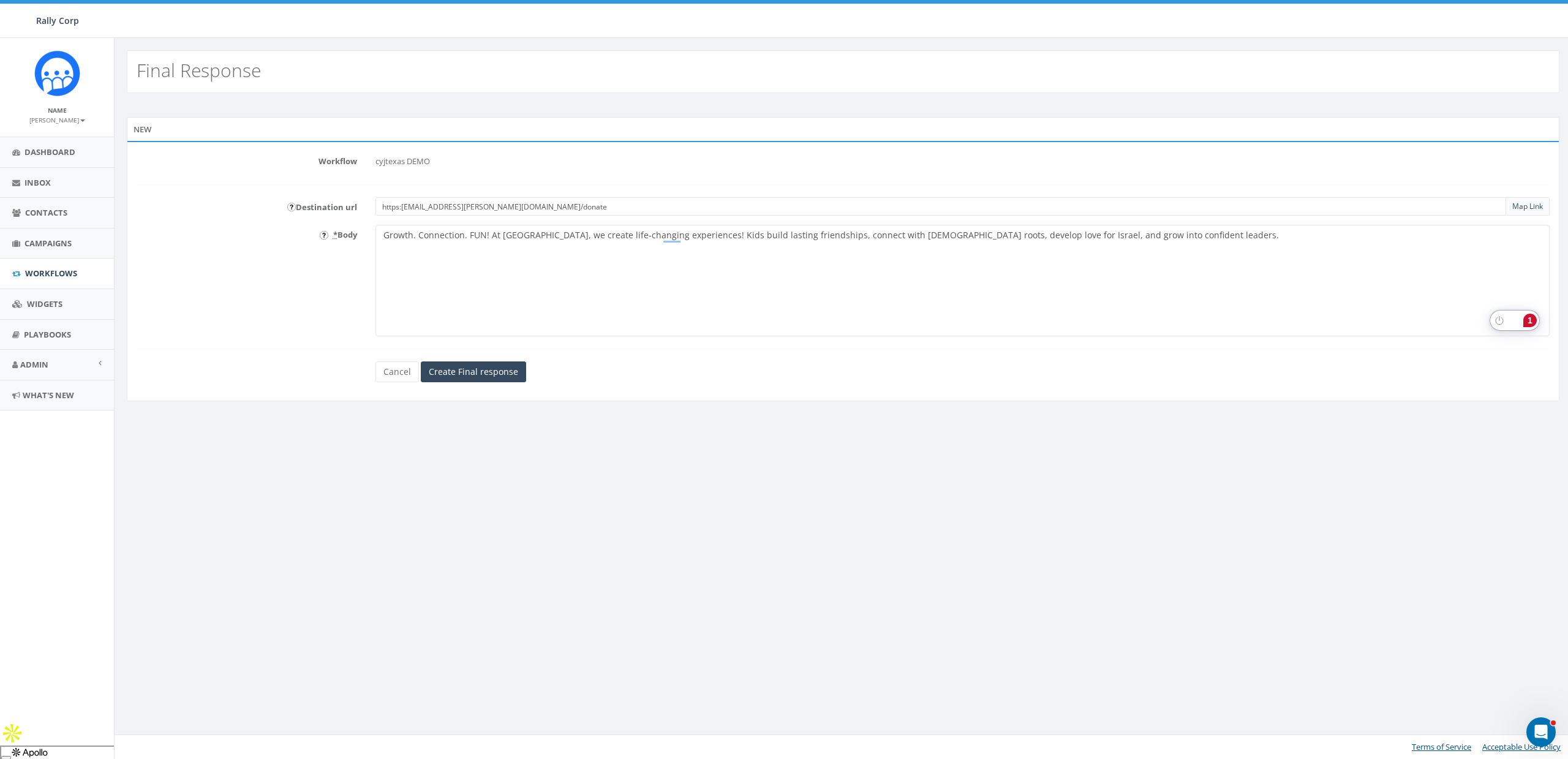
click at [438, 211] on input "https://Frank%20Silberlicht%20%3Cfrank@cyjtexas.org/donate" at bounding box center [941, 206] width 1131 height 18
type input "https://cyjtexas.org/donate"
click at [475, 314] on textarea "Growth. Connection. FUN! At CYJ, we create life-changing experiences! Kids buil…" at bounding box center [963, 280] width 1175 height 112
click at [477, 305] on textarea "Growth. Connection. FUN! At CYJ, we create life-changing experiences! Kids buil…" at bounding box center [963, 280] width 1175 height 112
type textarea "Growth. Connection. FUN! At [GEOGRAPHIC_DATA], we create life-changing experien…"
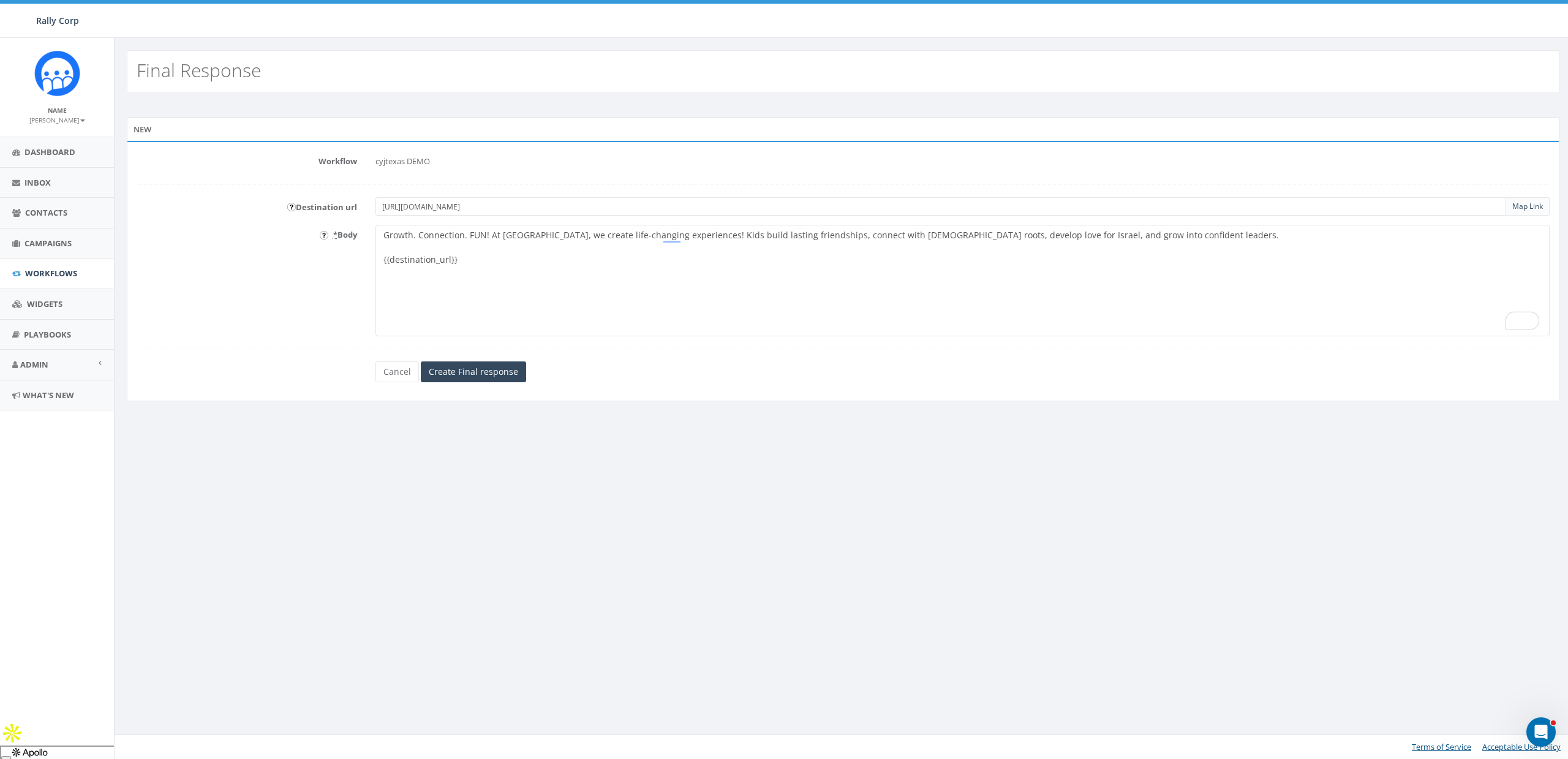
drag, startPoint x: 501, startPoint y: 210, endPoint x: 382, endPoint y: 210, distance: 119.0
click at [382, 210] on input "https://cyjtexas.org/donate" at bounding box center [941, 206] width 1131 height 18
click at [423, 204] on input "https://cyjtexas.org/donate" at bounding box center [941, 206] width 1131 height 18
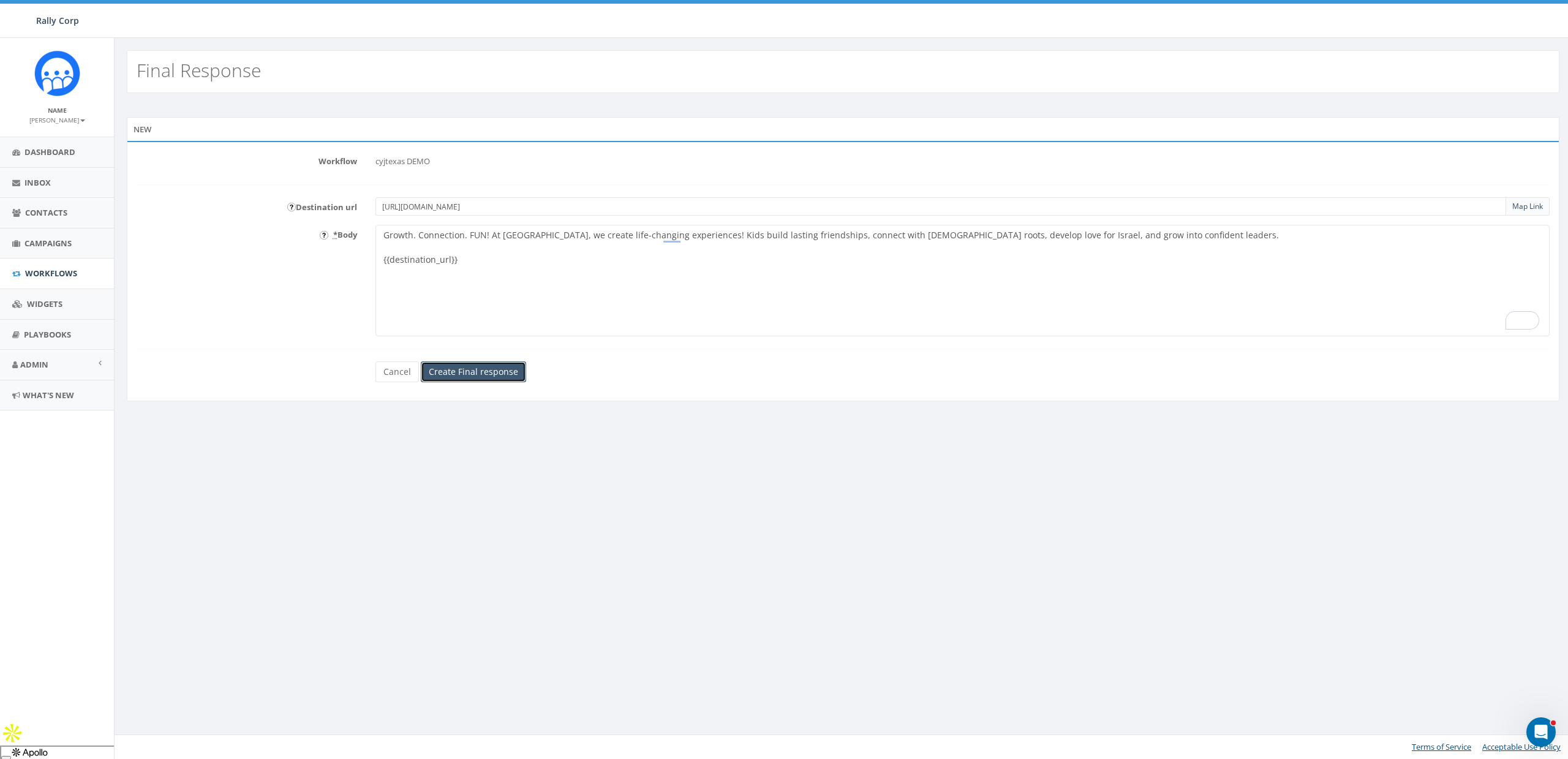
click at [470, 366] on input "Create Final response" at bounding box center [473, 372] width 105 height 21
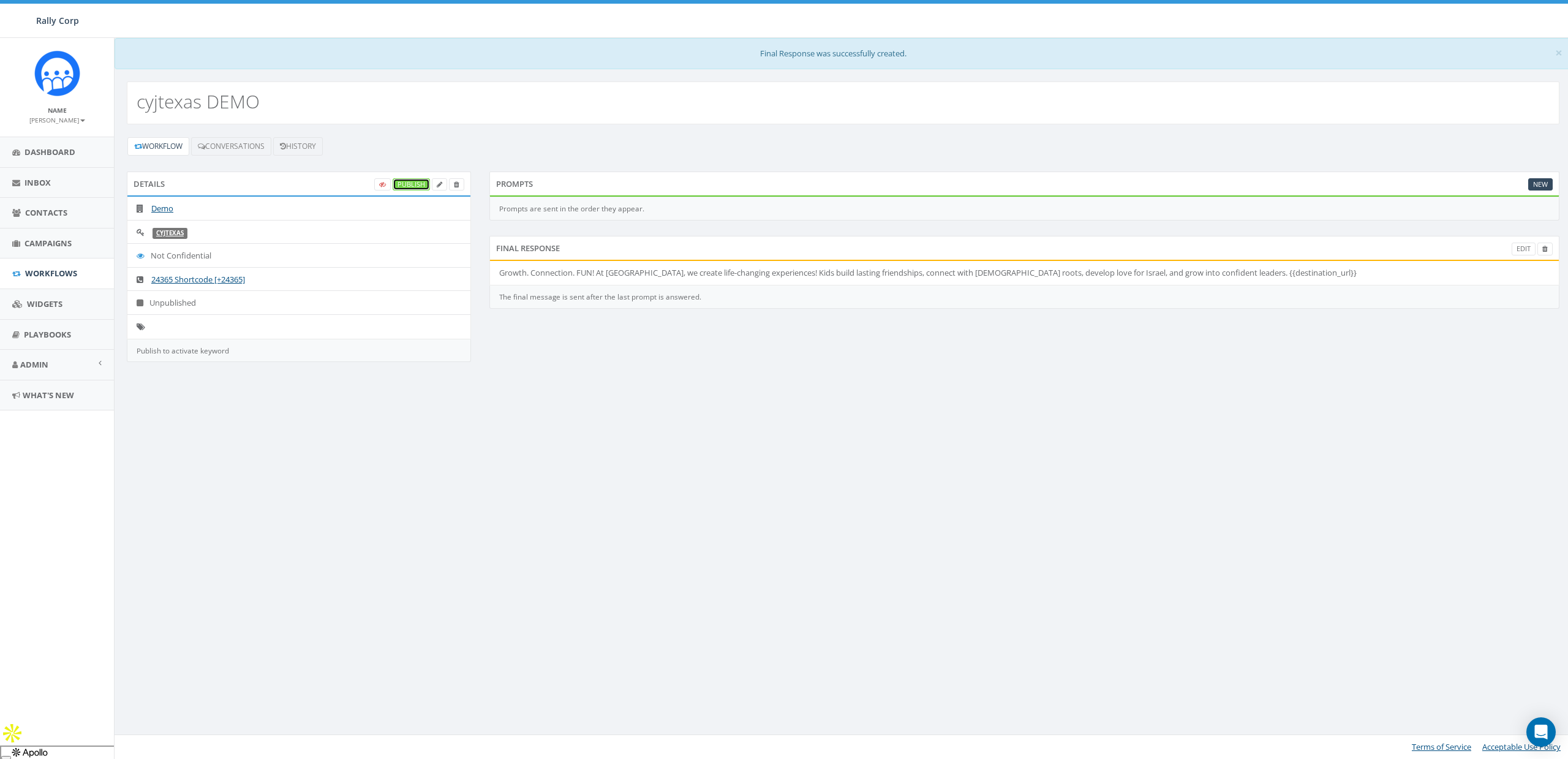
click at [416, 188] on link "Publish" at bounding box center [411, 184] width 37 height 12
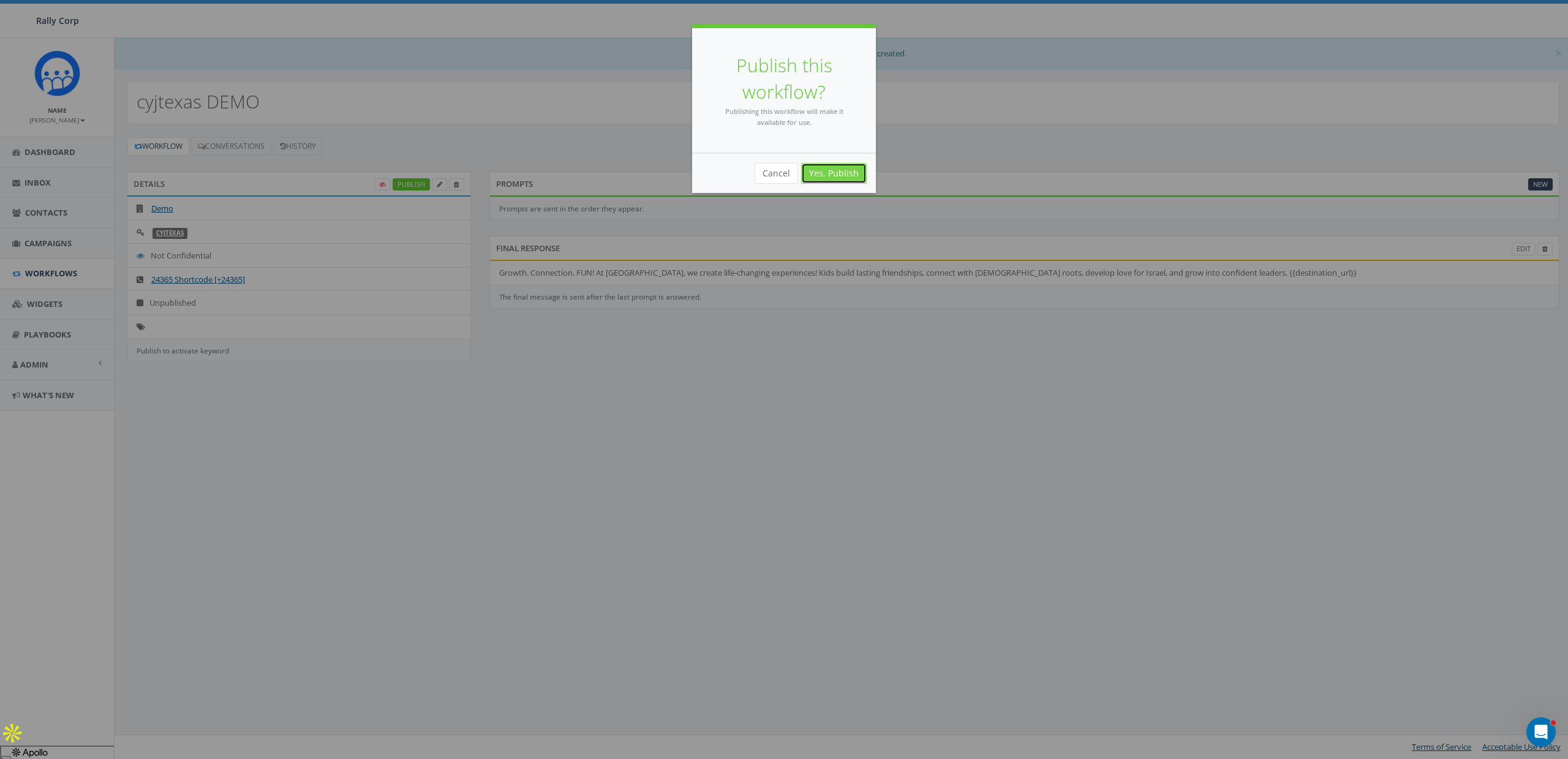
click at [845, 166] on link "Yes, Publish" at bounding box center [834, 174] width 66 height 21
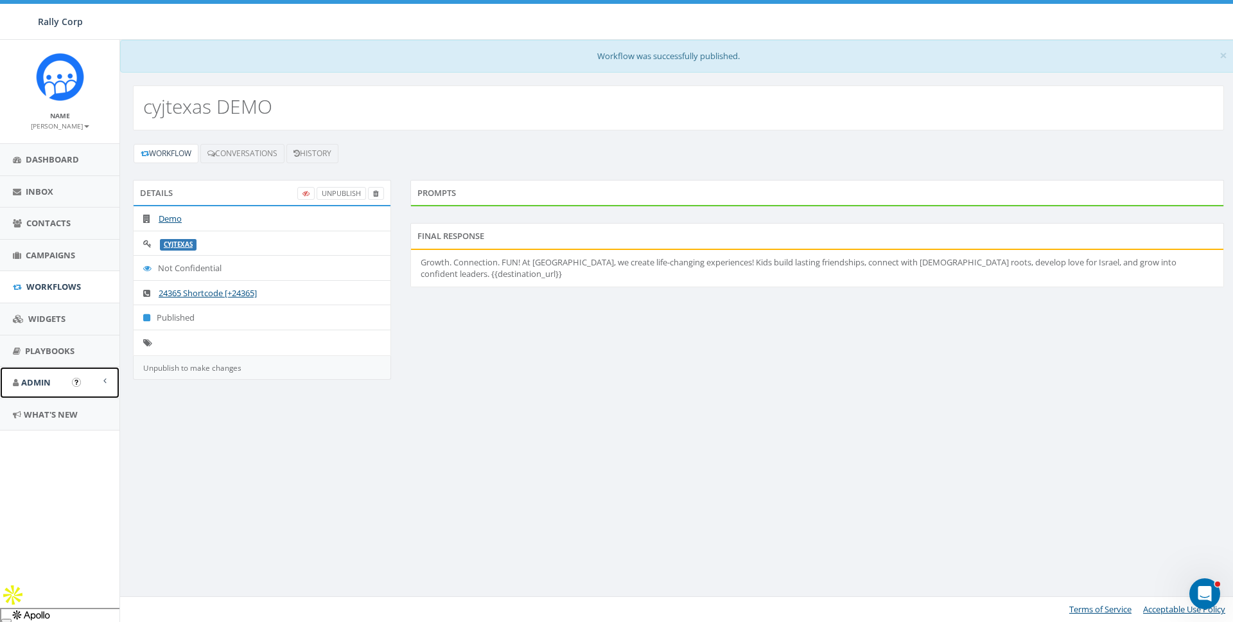
click at [39, 383] on span "Admin" at bounding box center [36, 382] width 30 height 12
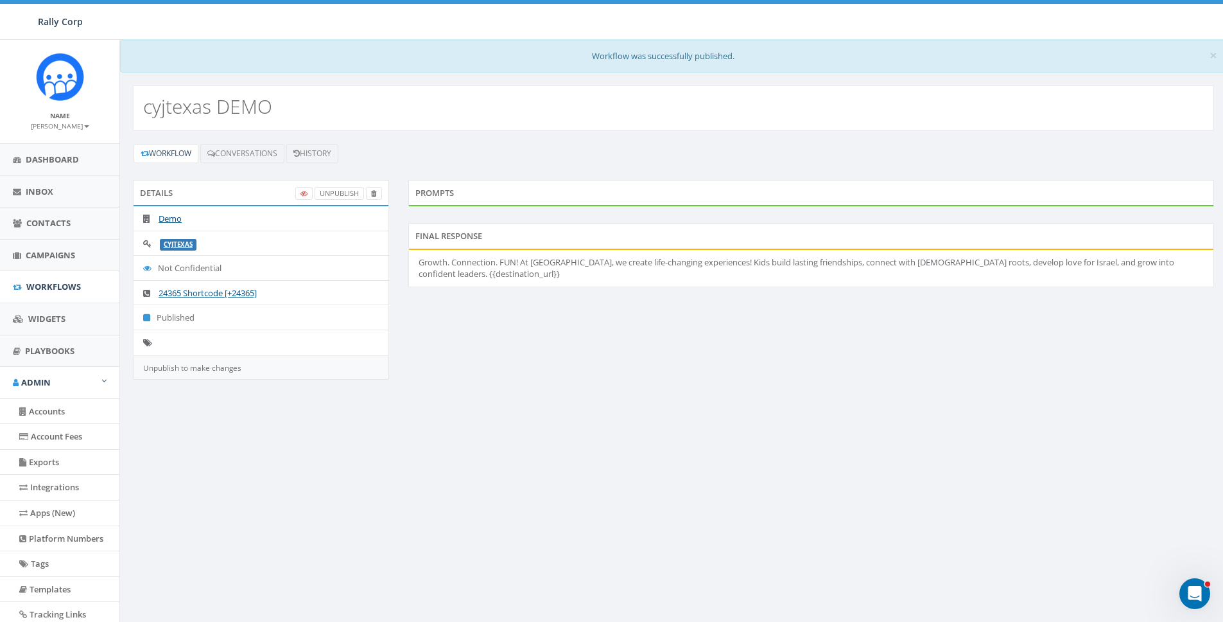
click at [494, 363] on div "Details UnPublish Demo cyjtexas Not Confidential 24365 Shortcode [+24365] Publi…" at bounding box center [673, 288] width 1101 height 216
click at [336, 197] on link "UnPublish" at bounding box center [339, 193] width 49 height 13
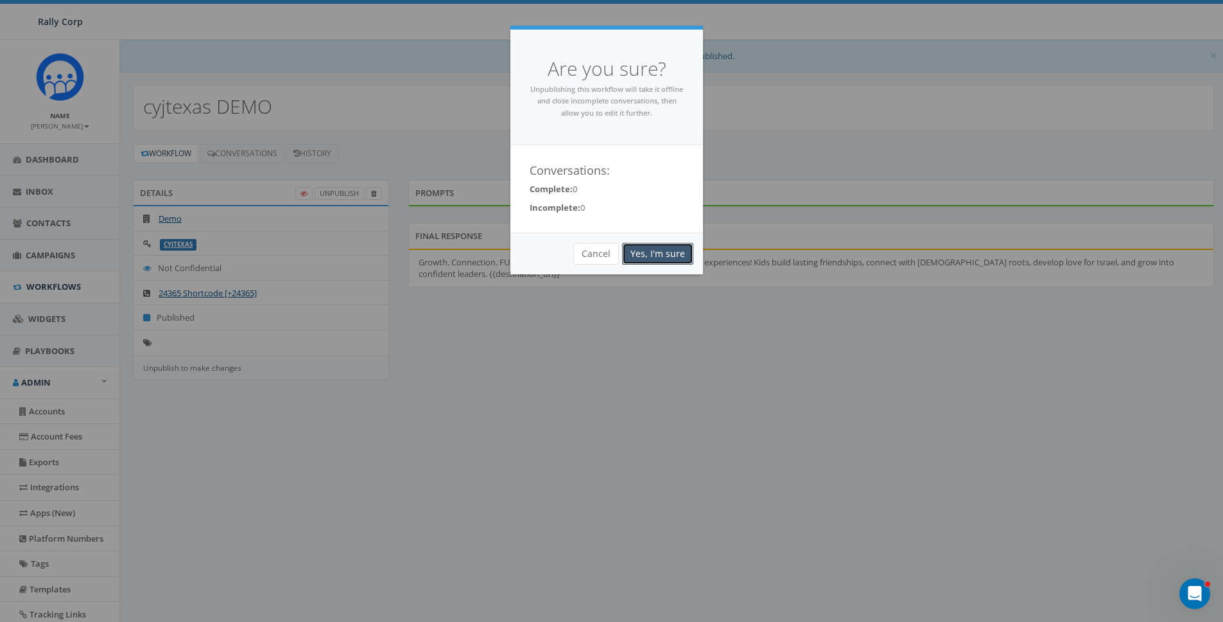
click at [679, 256] on link "Yes, I'm sure" at bounding box center [657, 254] width 71 height 22
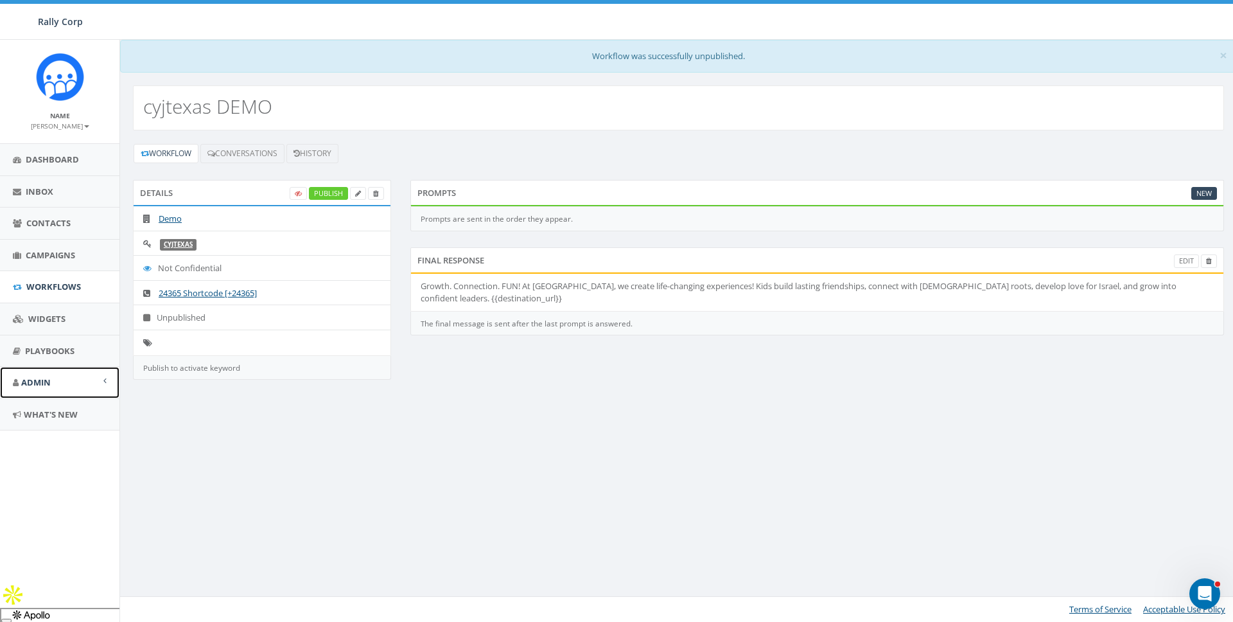
click at [28, 378] on span "Admin" at bounding box center [36, 382] width 30 height 12
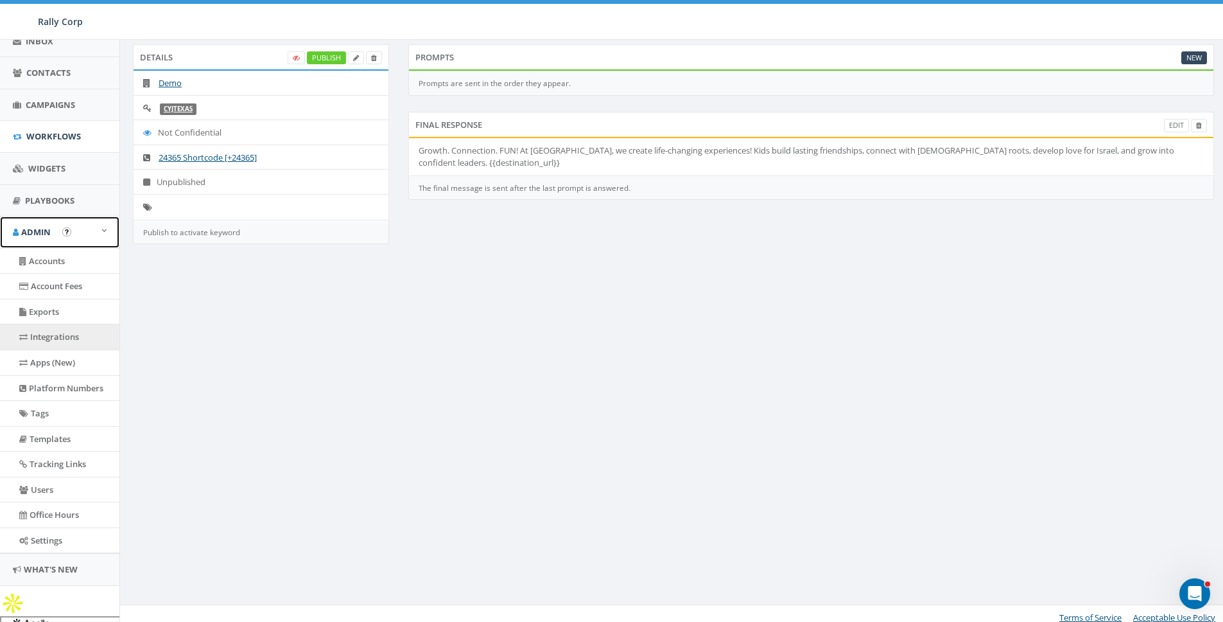
scroll to position [144, 0]
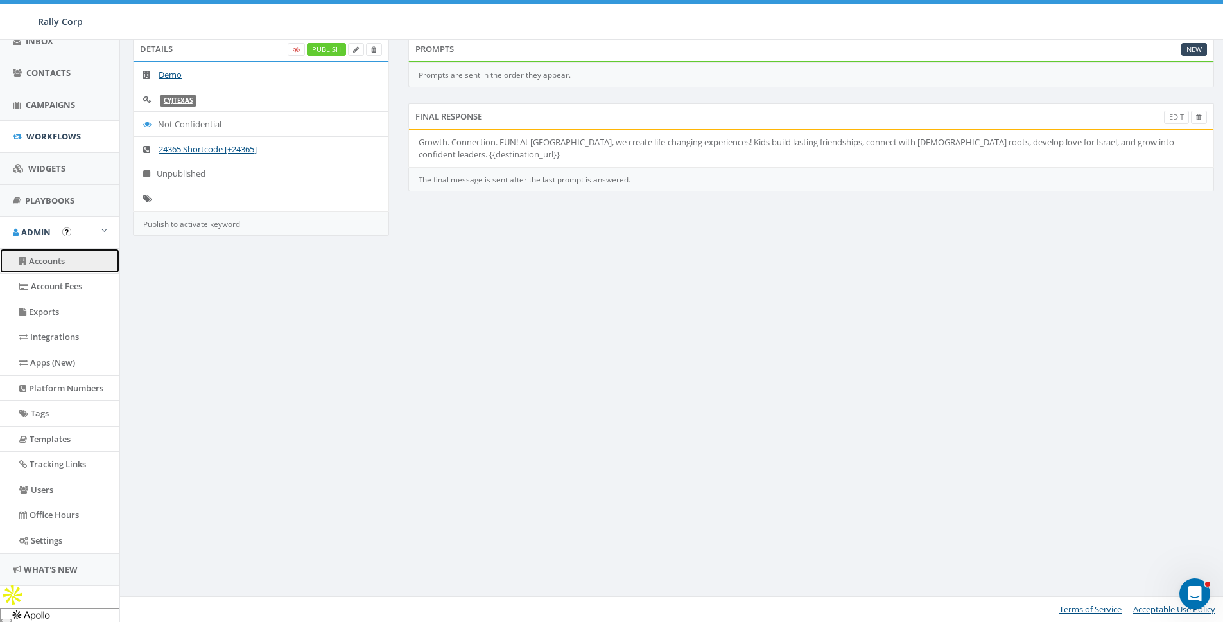
click at [48, 263] on link "Accounts" at bounding box center [59, 261] width 119 height 25
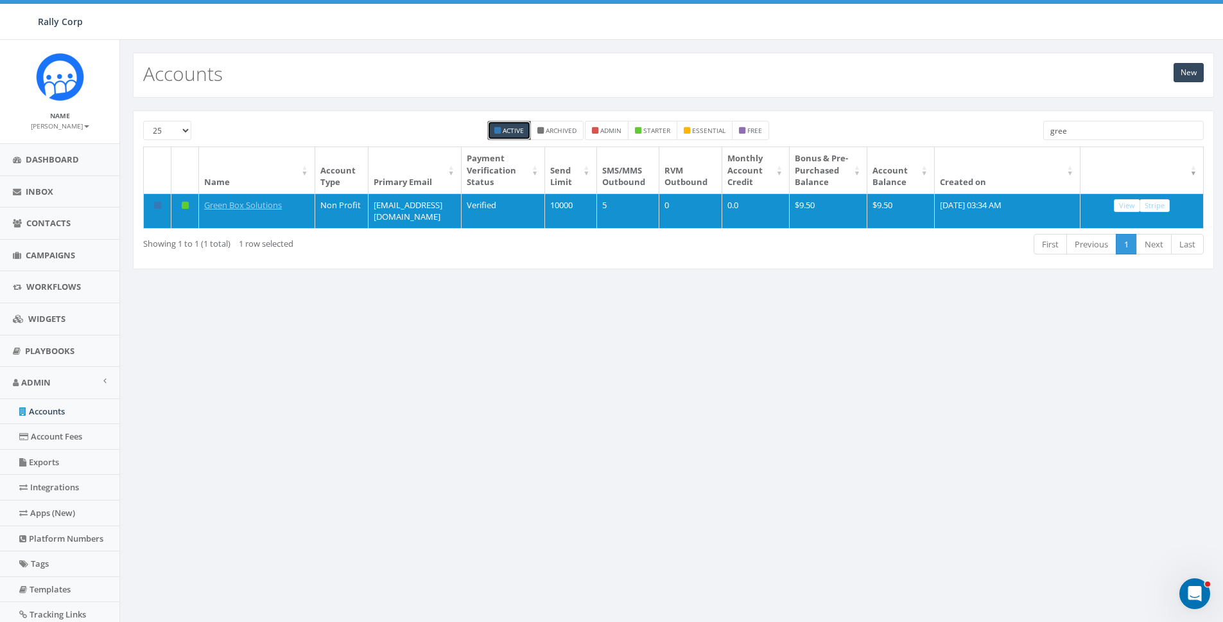
click at [1091, 132] on input "gree" at bounding box center [1124, 130] width 161 height 19
type input "c"
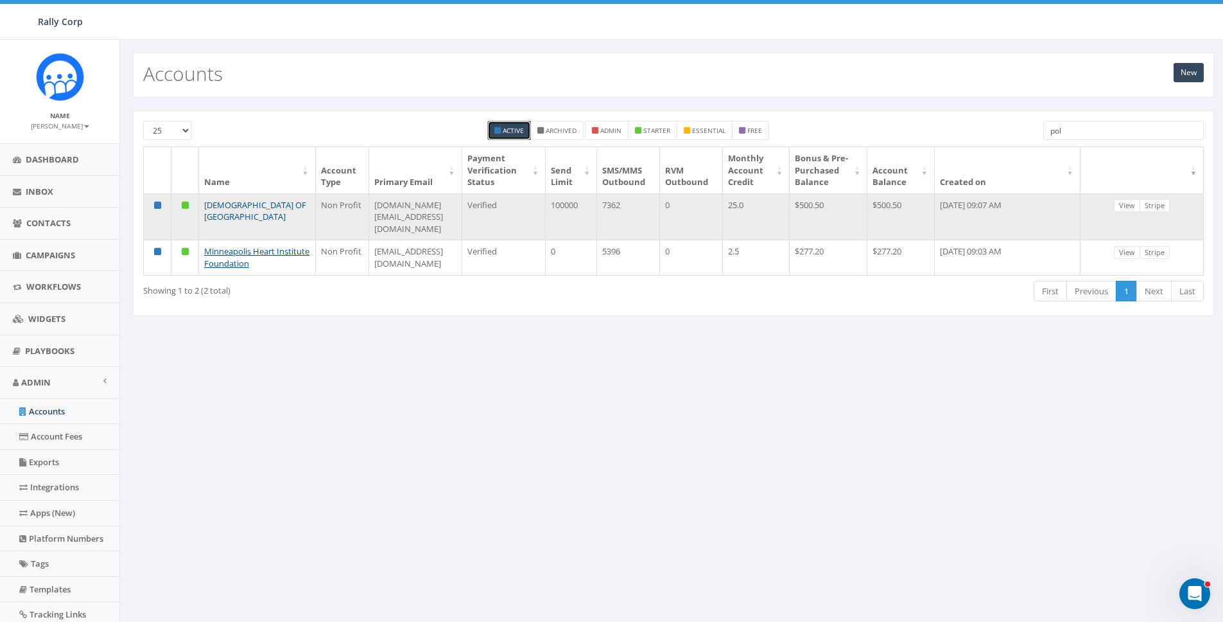
type input "pol"
click at [256, 214] on link "CHABAD OF POLAND" at bounding box center [255, 211] width 102 height 24
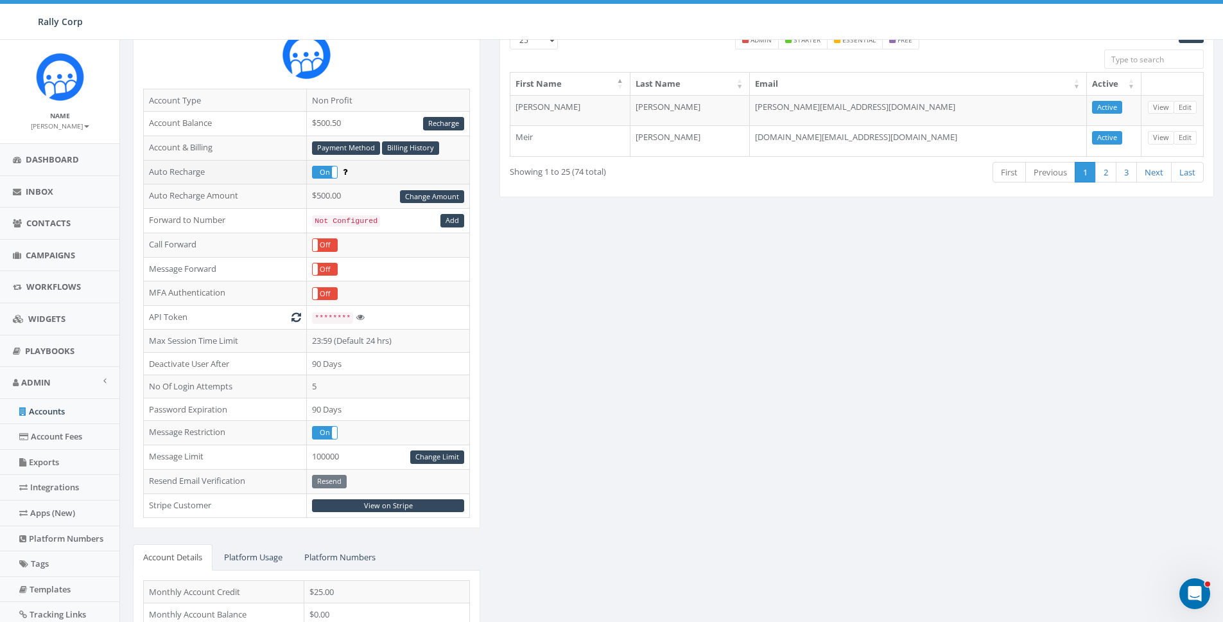
scroll to position [289, 0]
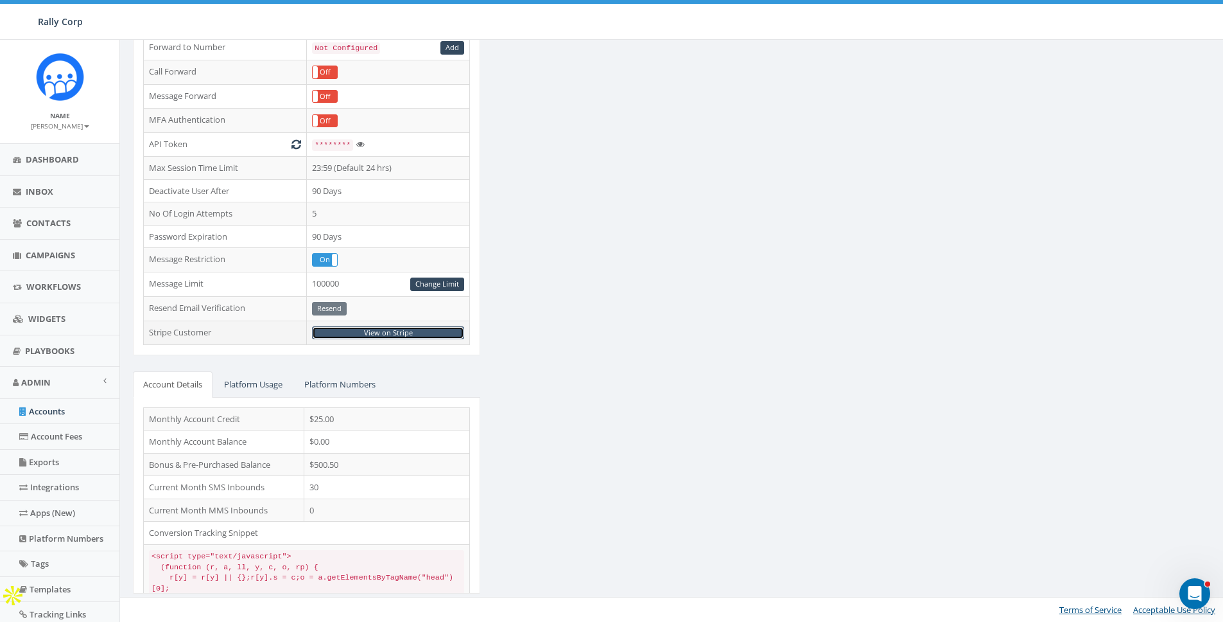
click at [403, 326] on link "View on Stripe" at bounding box center [388, 332] width 152 height 13
click at [389, 337] on link "View on Stripe" at bounding box center [388, 332] width 152 height 13
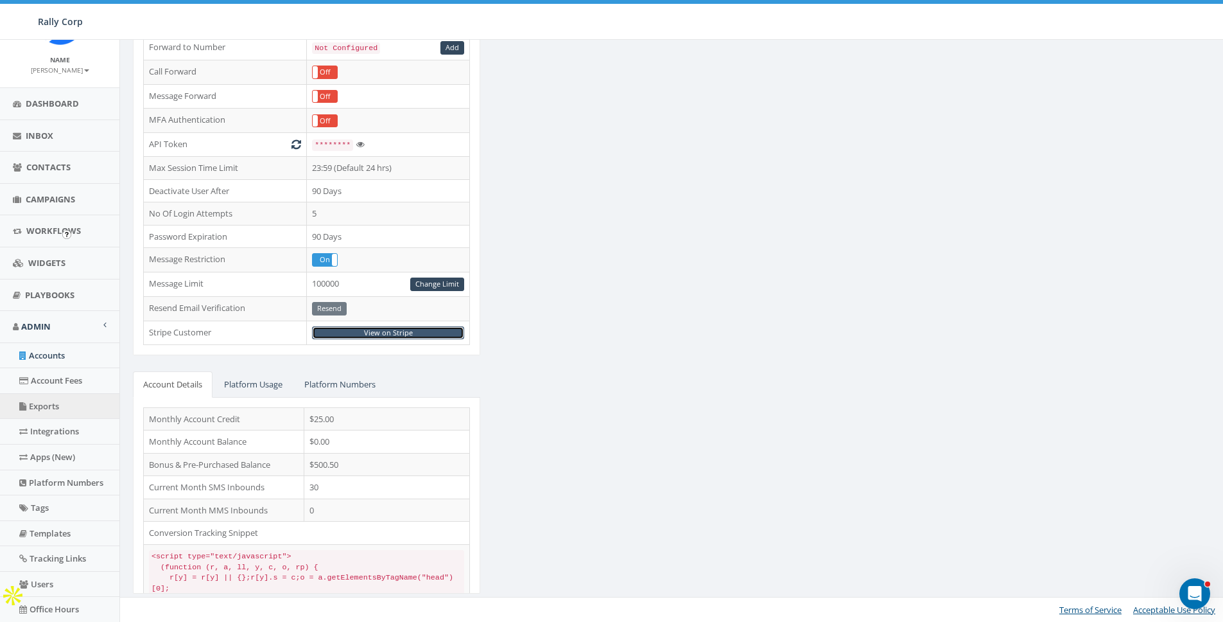
scroll to position [150, 0]
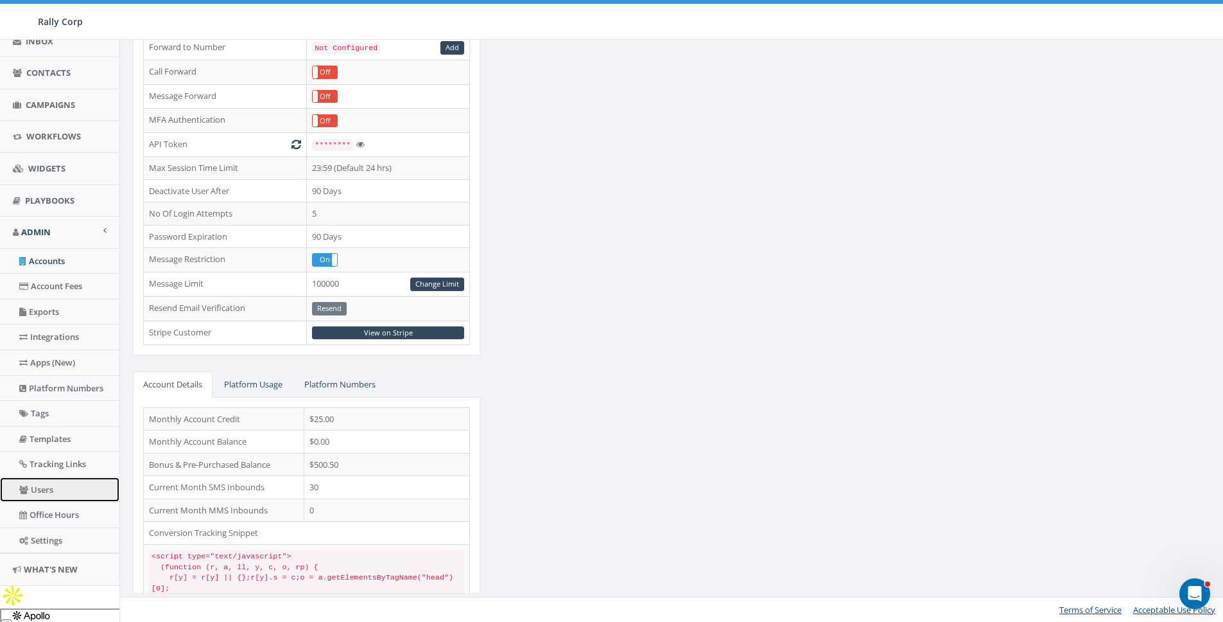
click at [47, 478] on link "Users" at bounding box center [59, 489] width 119 height 25
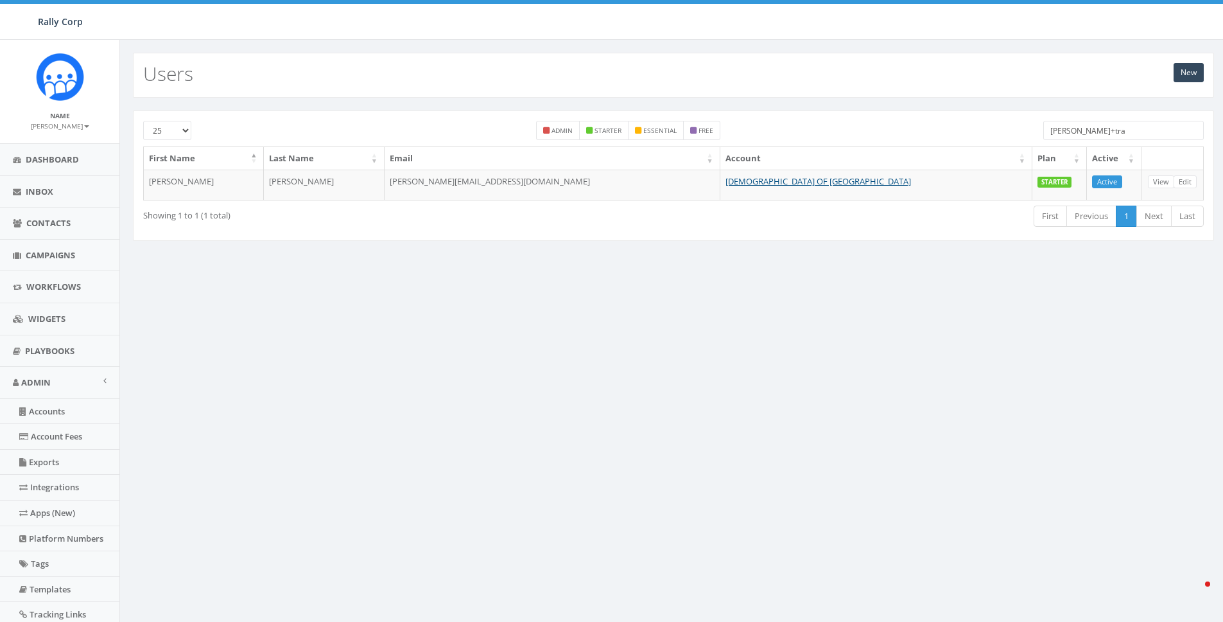
click at [1093, 139] on input "[PERSON_NAME]+tra" at bounding box center [1124, 130] width 161 height 19
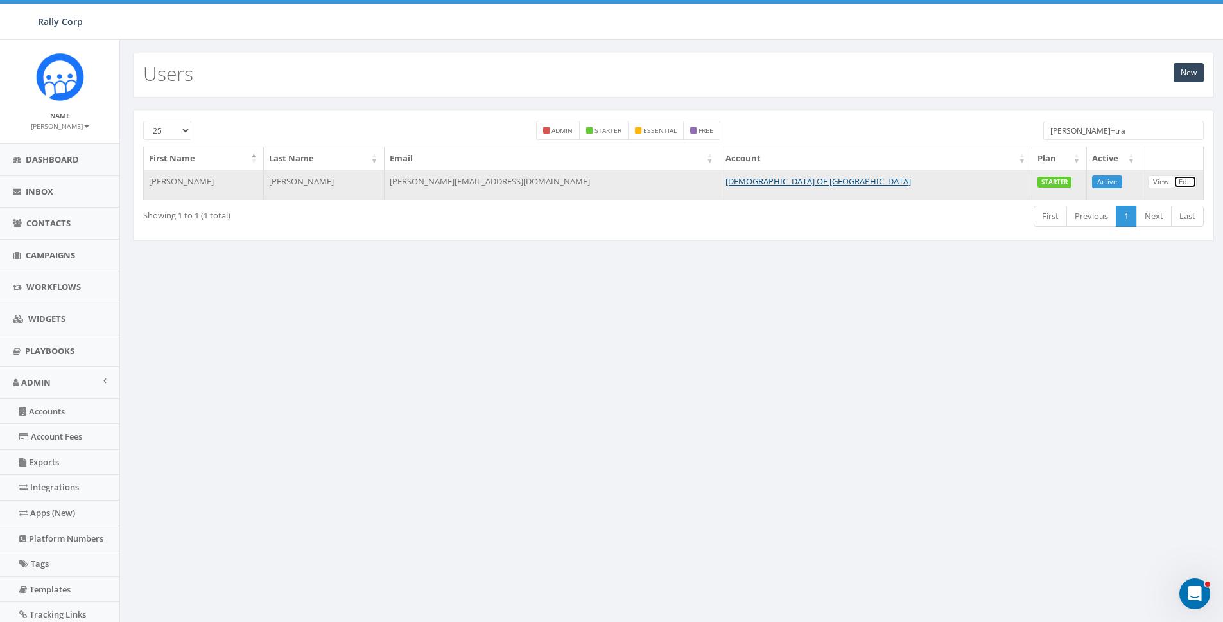
click at [1189, 186] on link "Edit" at bounding box center [1185, 181] width 23 height 13
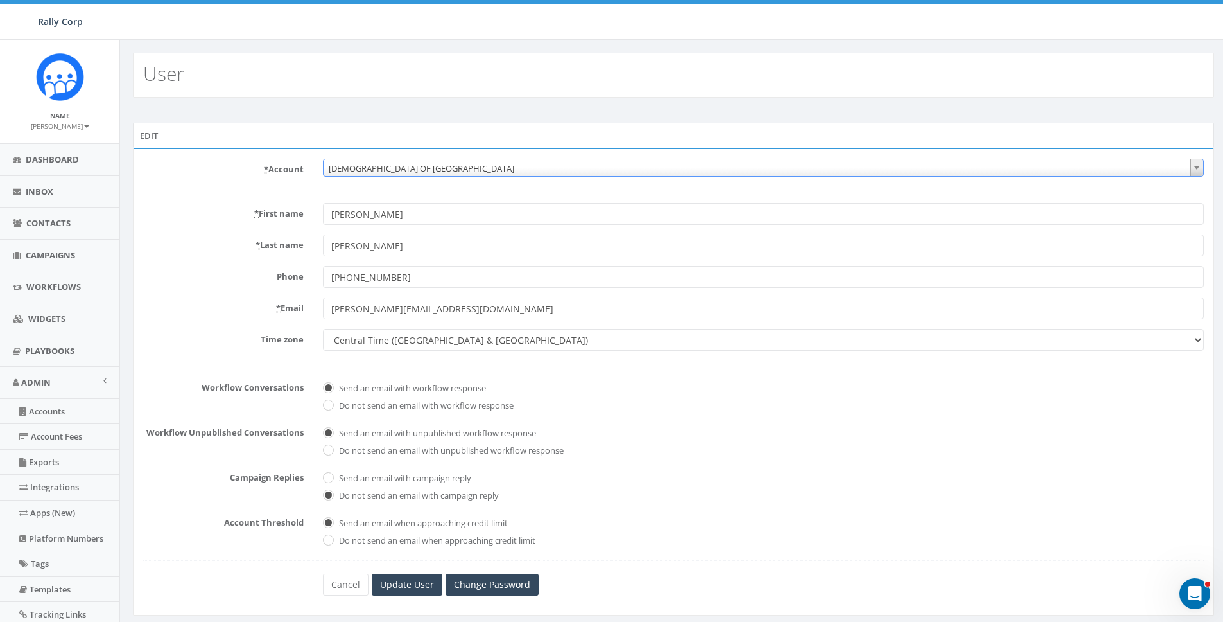
drag, startPoint x: 416, startPoint y: 165, endPoint x: 408, endPoint y: 161, distance: 8.9
click at [414, 164] on span "[DEMOGRAPHIC_DATA] OF [GEOGRAPHIC_DATA]" at bounding box center [764, 168] width 880 height 18
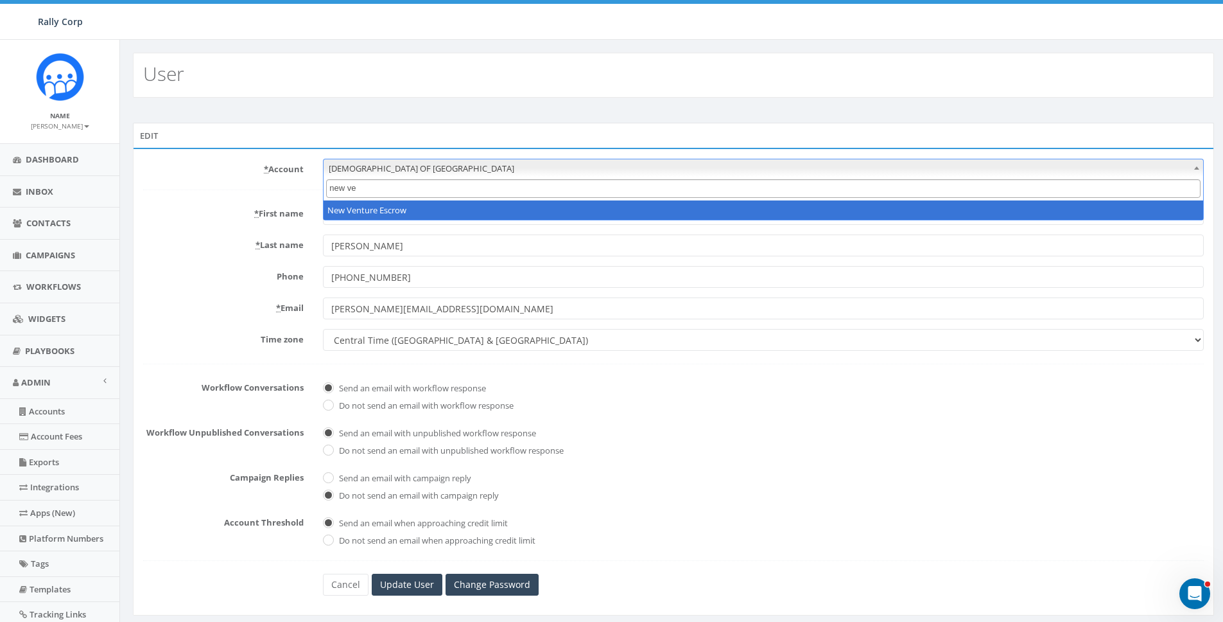
type input "new ven"
select select "623"
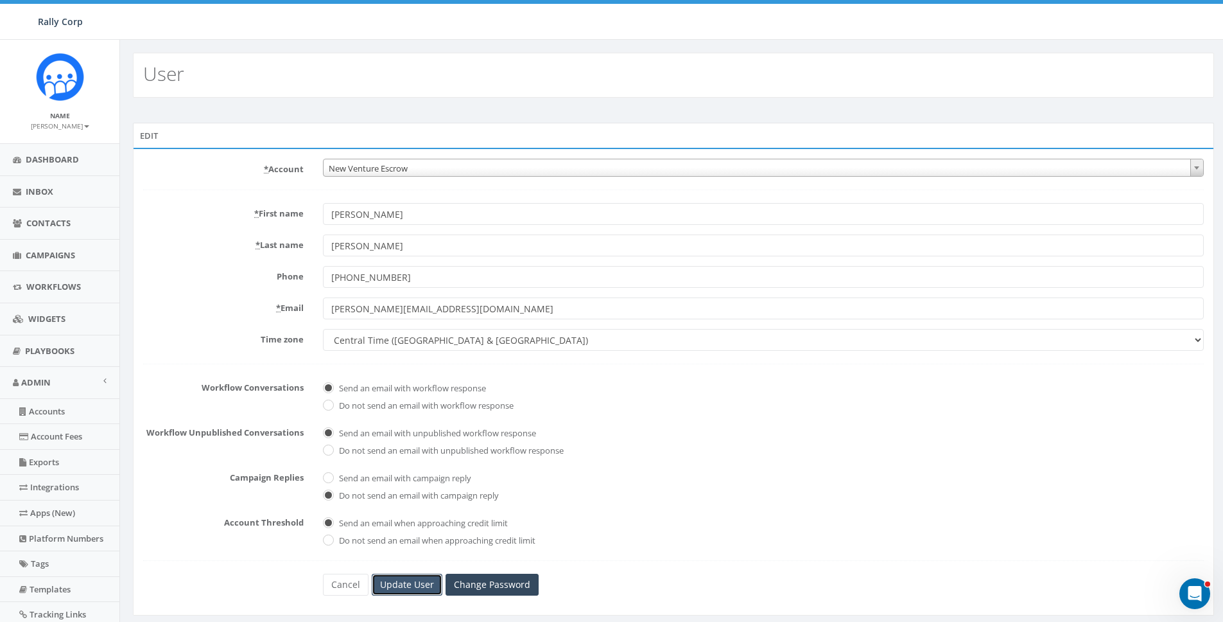
click at [403, 586] on input "Update User" at bounding box center [407, 584] width 71 height 22
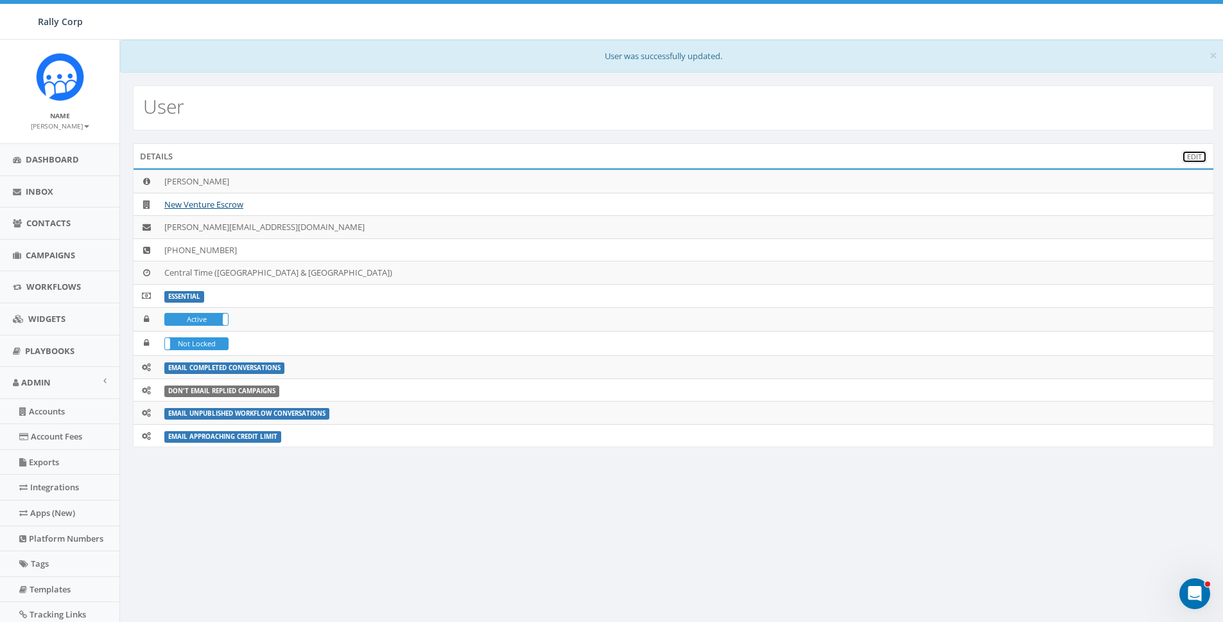
click at [1193, 154] on link "Edit" at bounding box center [1194, 156] width 25 height 13
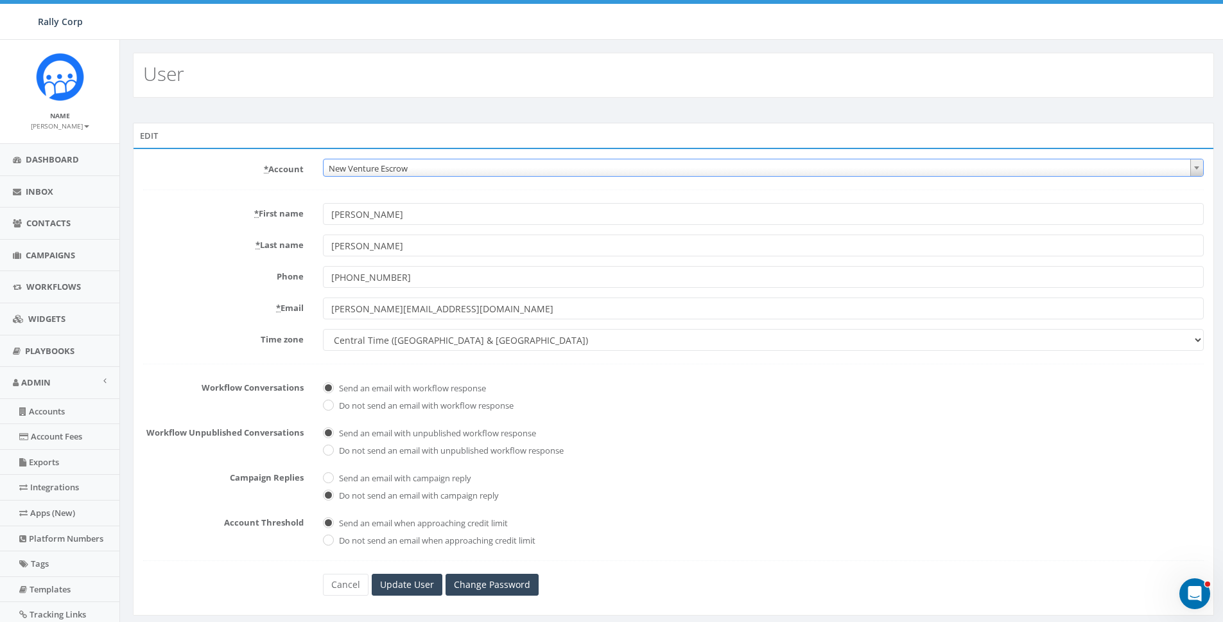
click at [358, 175] on span "New Venture Escrow" at bounding box center [764, 168] width 880 height 18
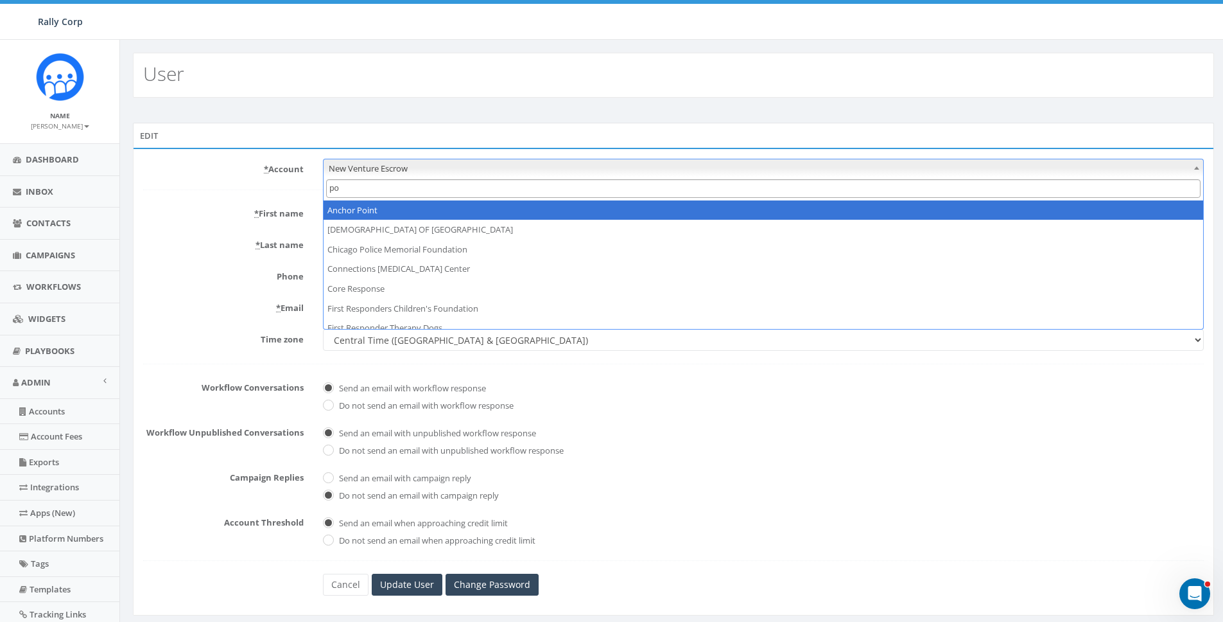
type input "pol"
select select "1360"
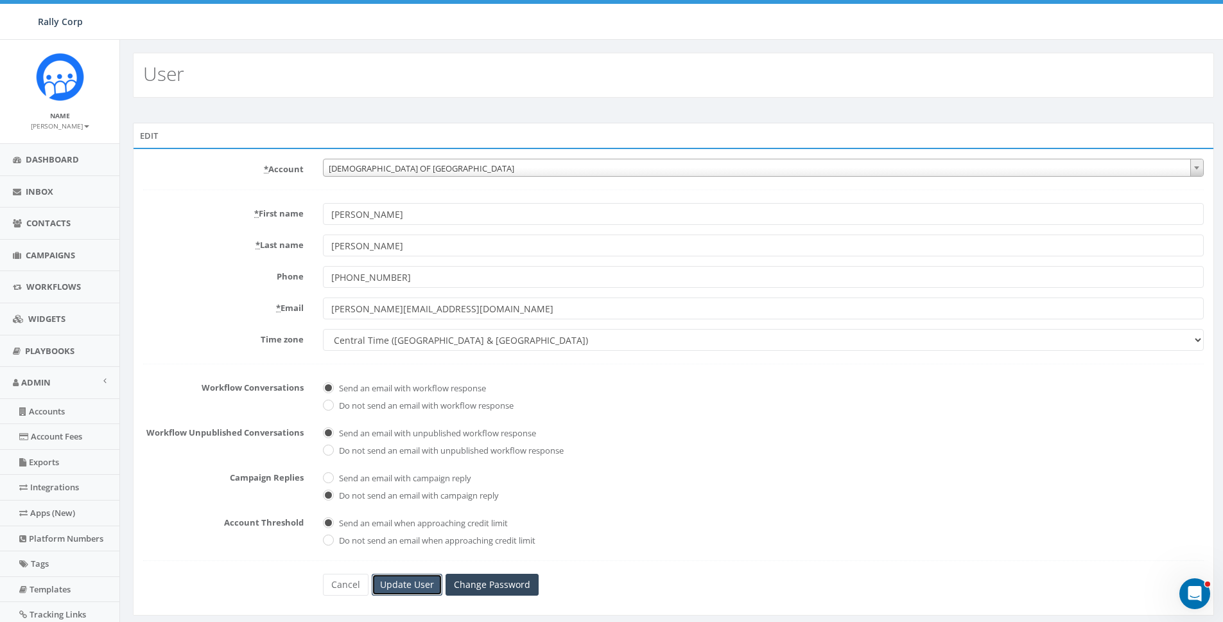
click at [430, 578] on input "Update User" at bounding box center [407, 584] width 71 height 22
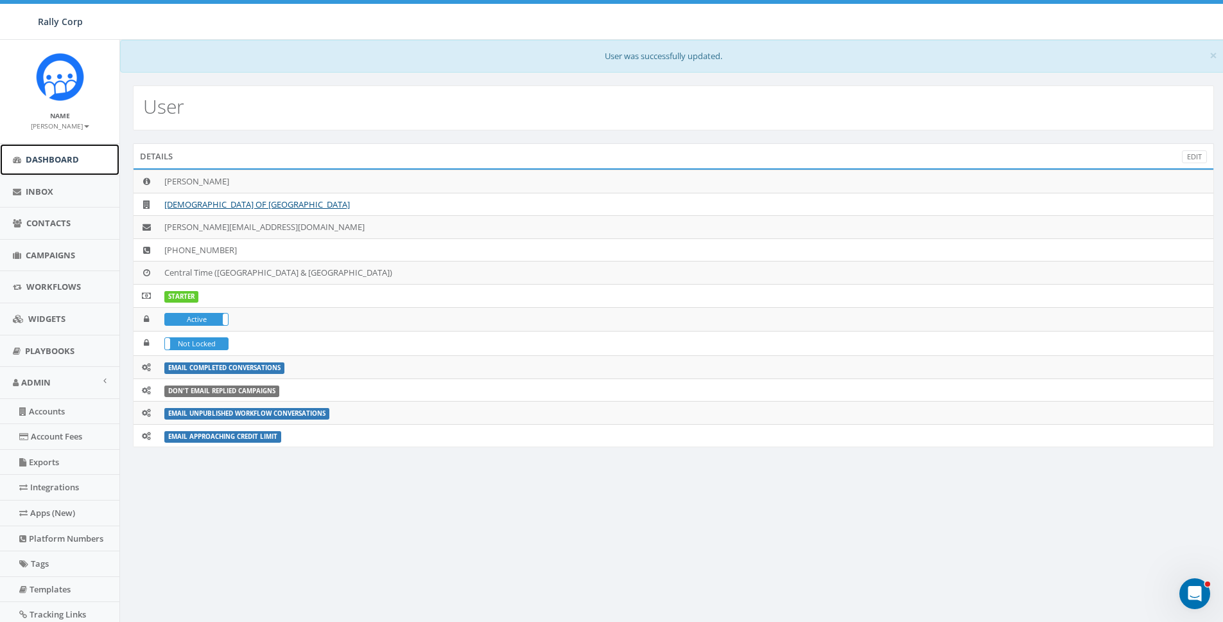
click at [49, 159] on span "Dashboard" at bounding box center [52, 159] width 53 height 12
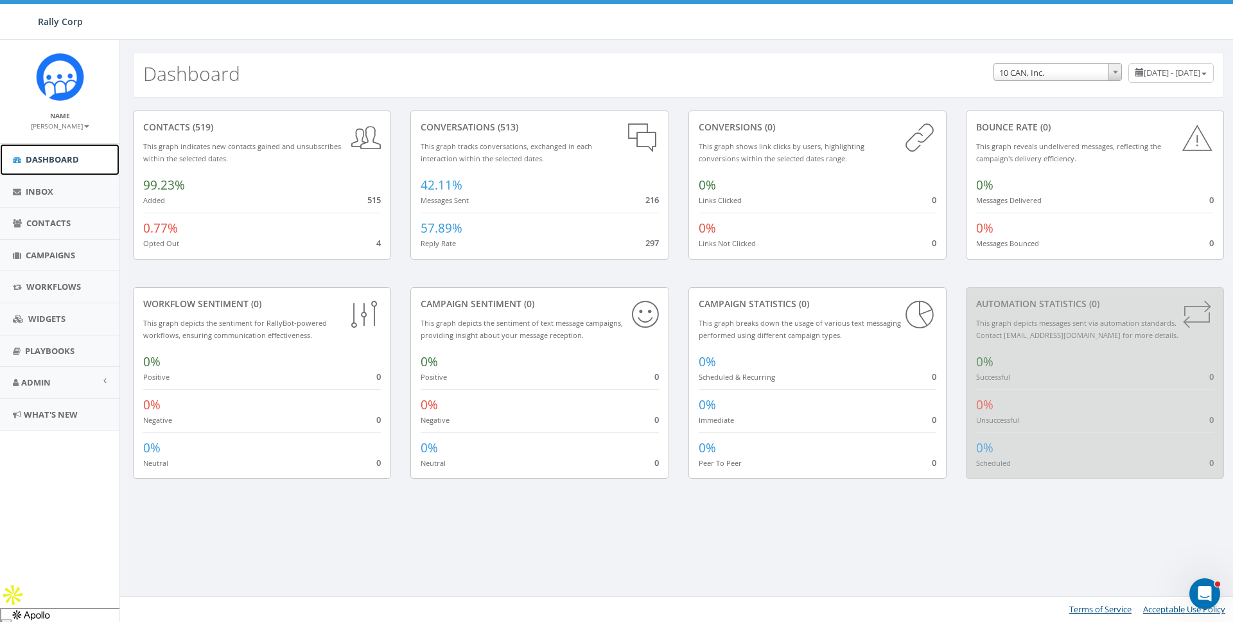
click at [50, 159] on span "Dashboard" at bounding box center [52, 159] width 53 height 12
click at [33, 155] on span "Dashboard" at bounding box center [52, 159] width 53 height 12
click at [42, 378] on span "Admin" at bounding box center [36, 382] width 30 height 12
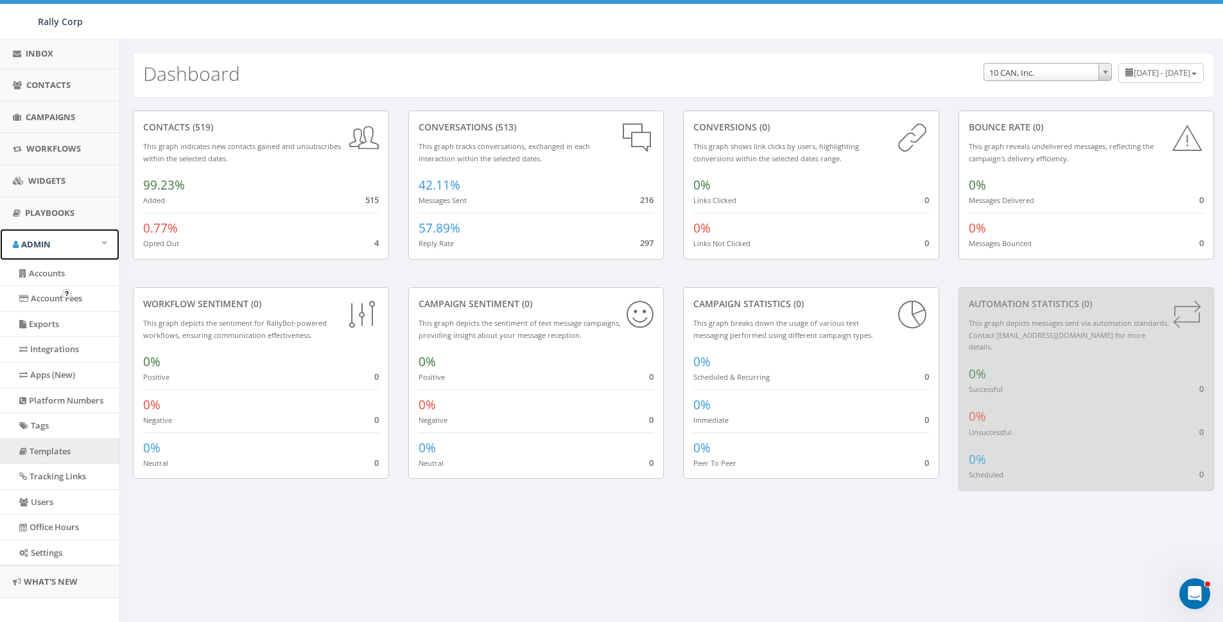
scroll to position [150, 0]
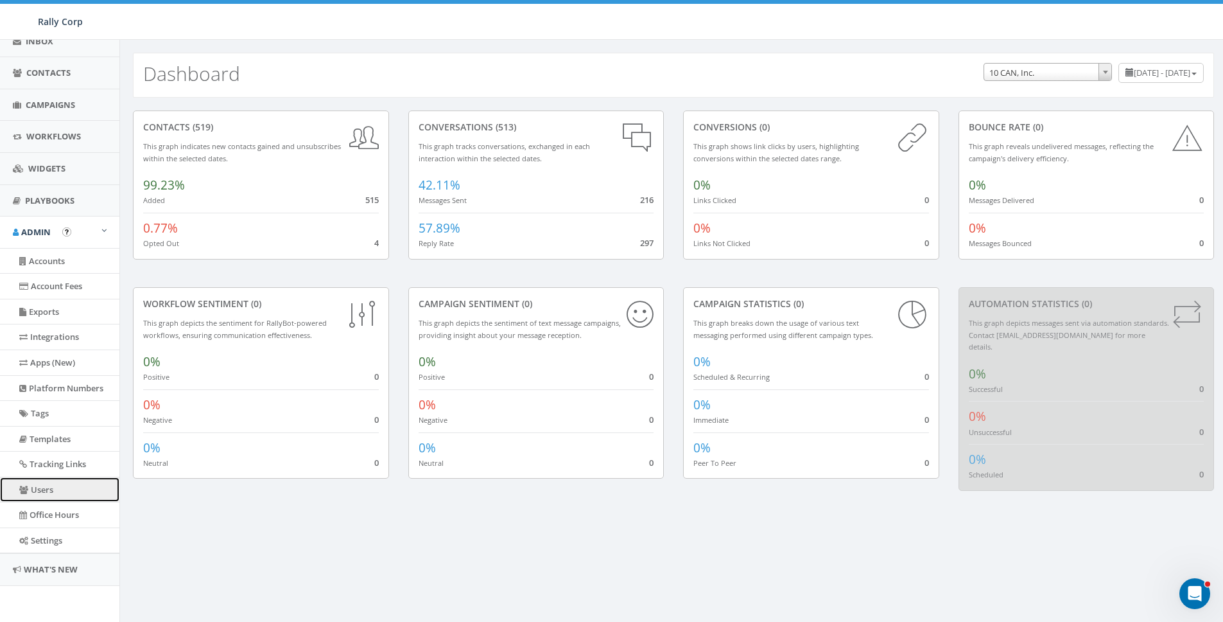
click at [40, 491] on link "Users" at bounding box center [59, 489] width 119 height 25
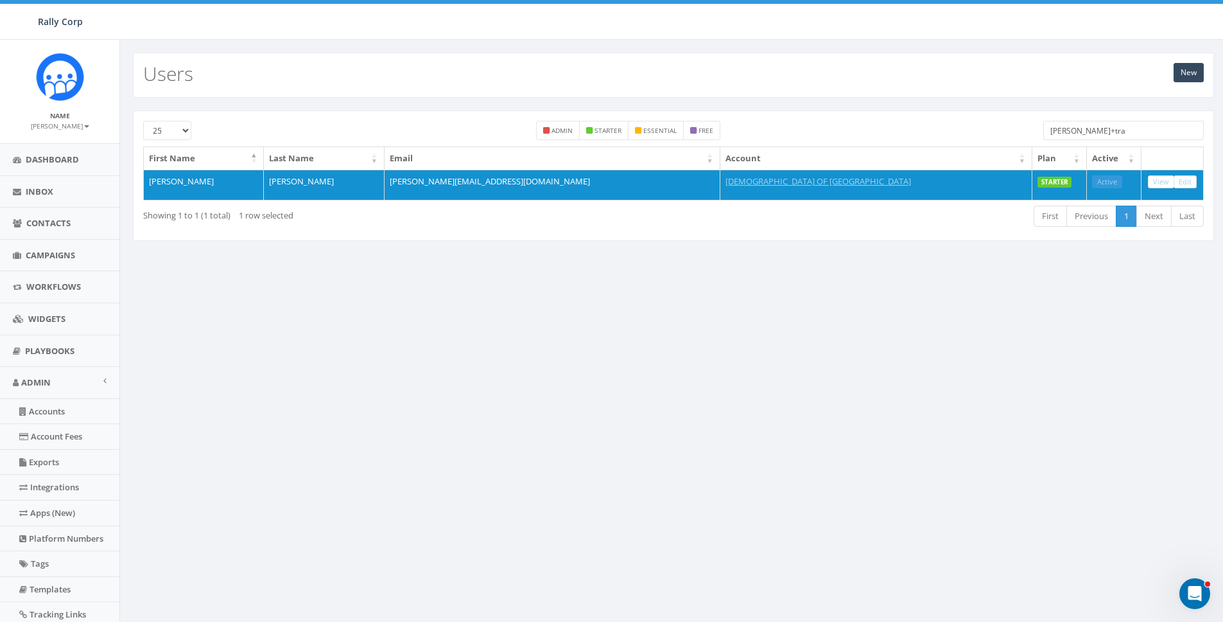
click at [1080, 136] on input "james+tra" at bounding box center [1124, 130] width 161 height 19
paste input "diana@calledtopeace.org"
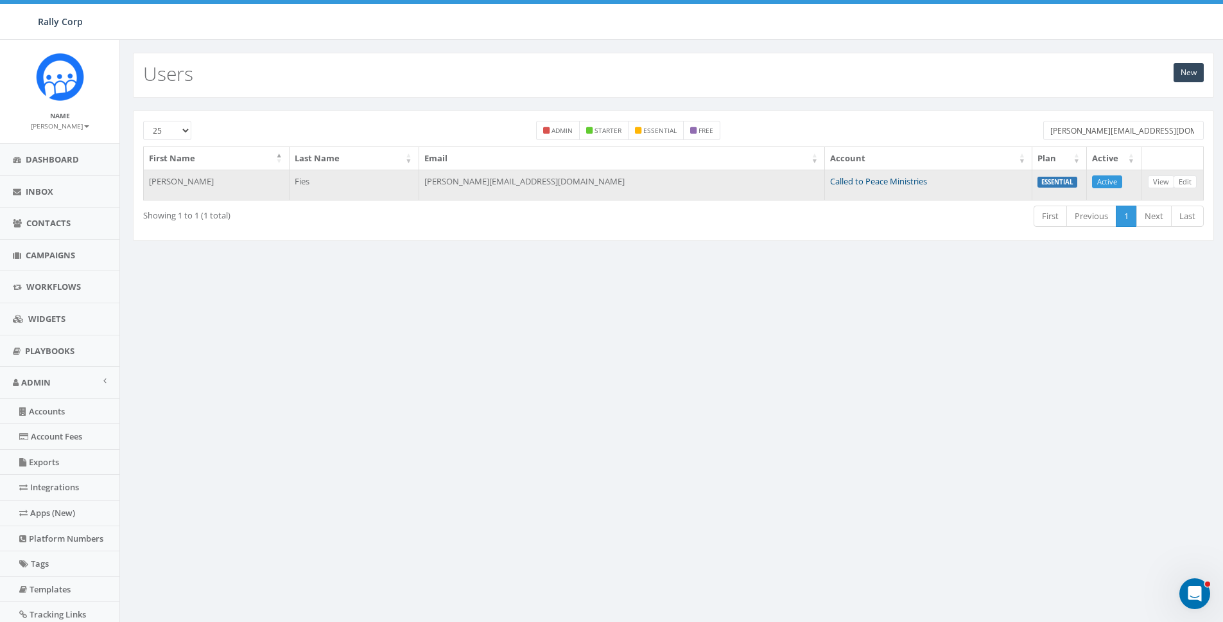
type input "diana@calledtopeace.org"
click at [830, 178] on link "Called to Peace Ministries" at bounding box center [878, 181] width 97 height 12
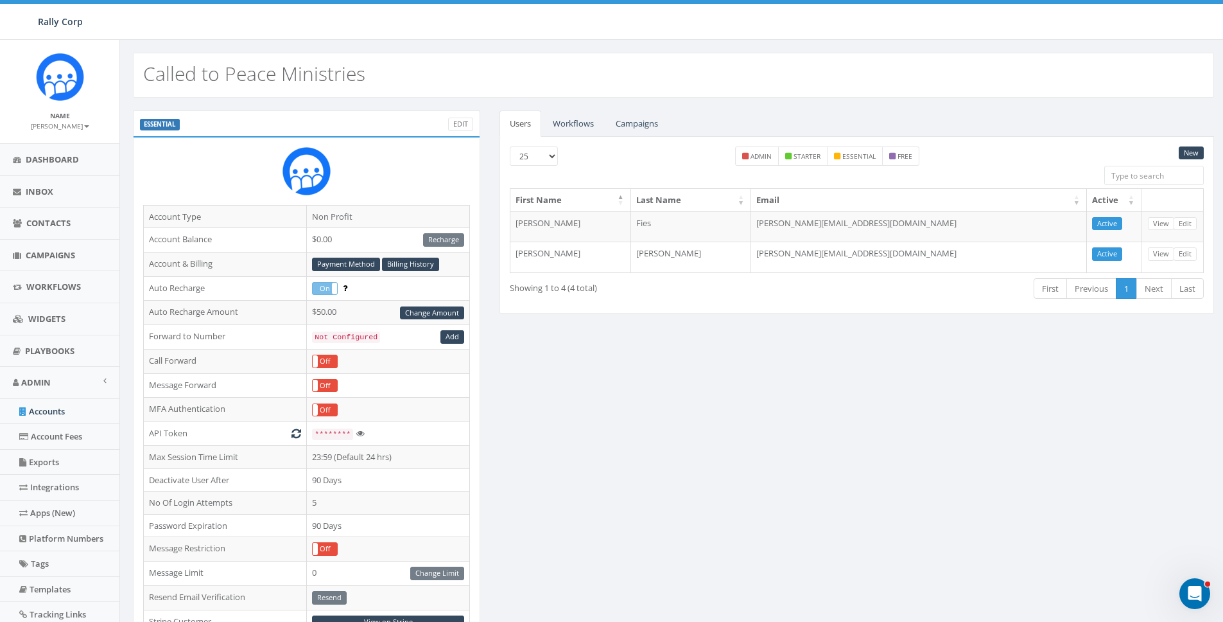
click at [636, 430] on div "ESSENTIAL Edit Account Type Non Profit Account Balance $0.00 Recharge Account &…" at bounding box center [673, 504] width 1101 height 788
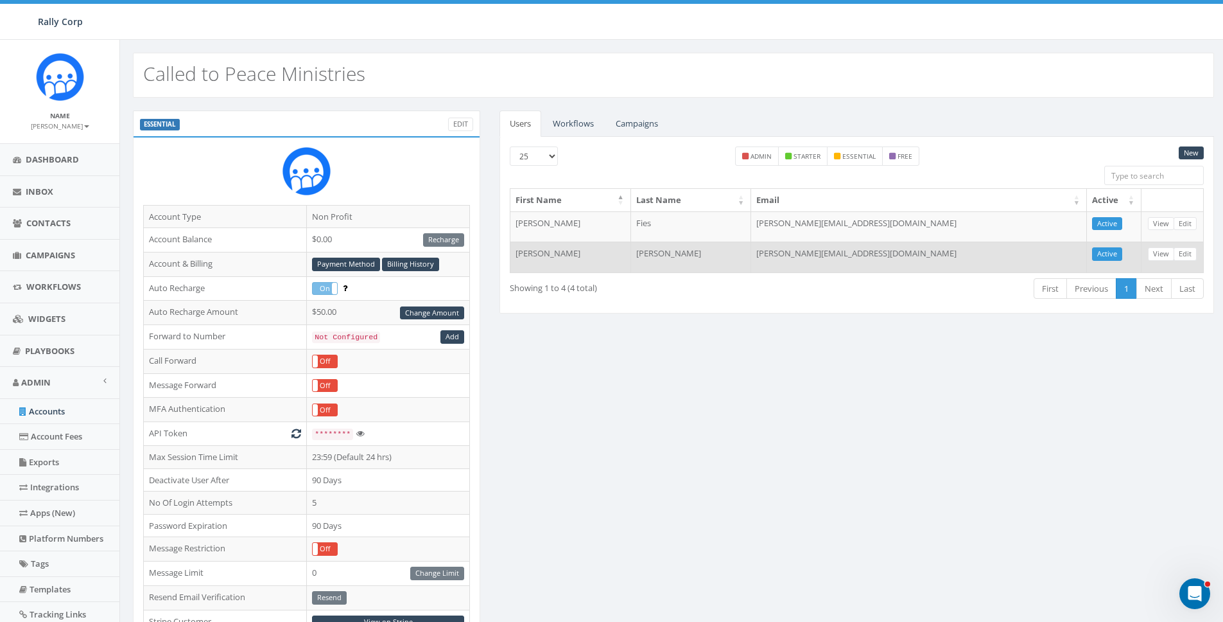
click at [850, 245] on td "sandra@calledtopeace.org" at bounding box center [919, 256] width 336 height 31
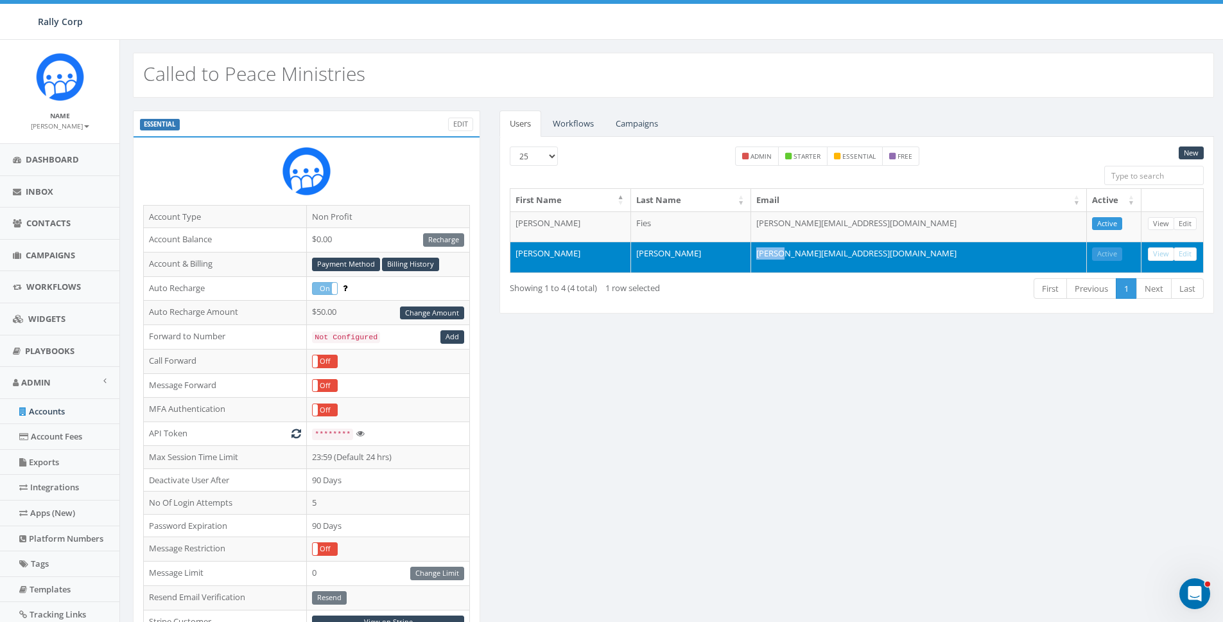
click at [850, 245] on td "sandra@calledtopeace.org" at bounding box center [919, 256] width 336 height 31
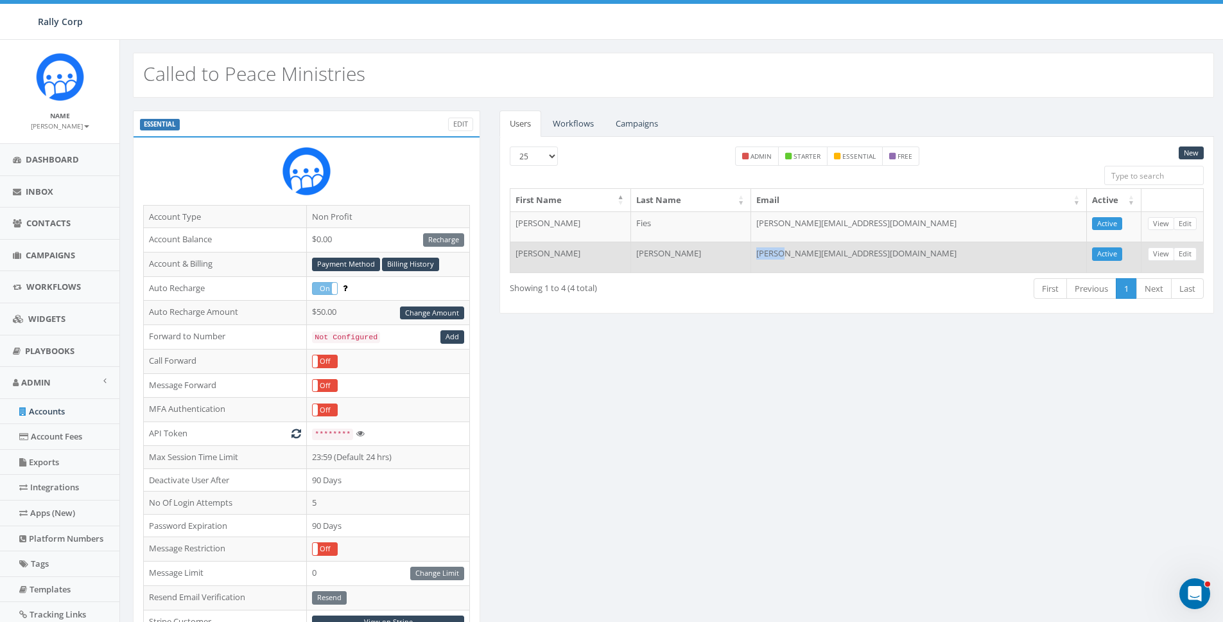
click at [845, 257] on td "sandra@calledtopeace.org" at bounding box center [919, 256] width 336 height 31
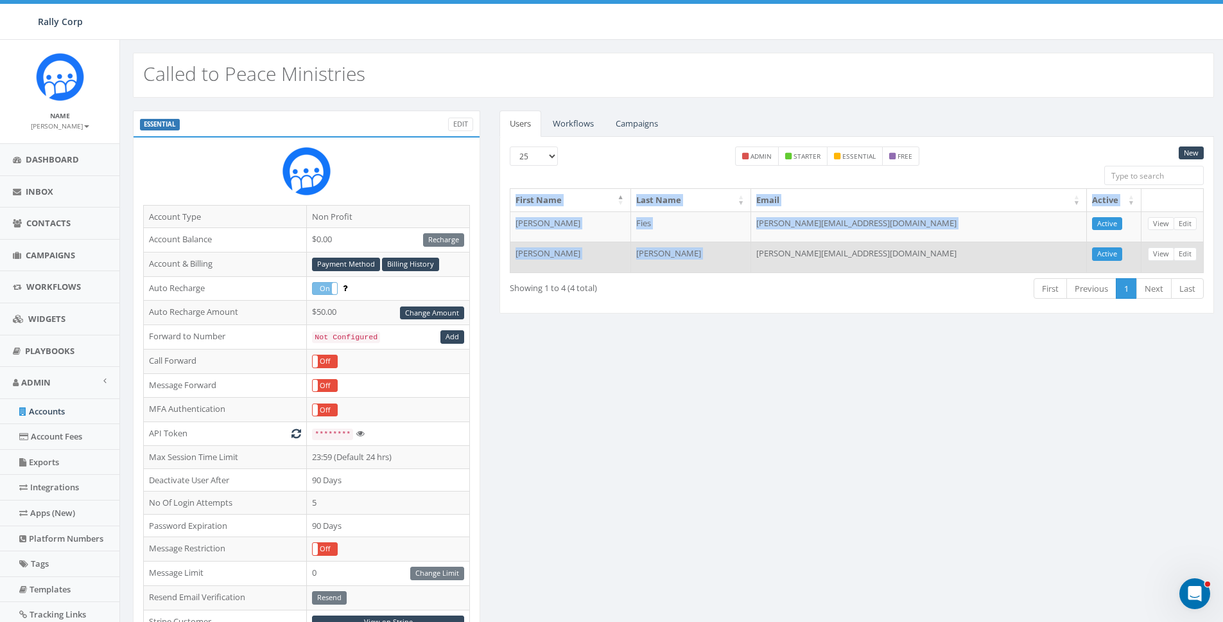
click at [845, 257] on td "sandra@calledtopeace.org" at bounding box center [919, 256] width 336 height 31
